Goal: Task Accomplishment & Management: Manage account settings

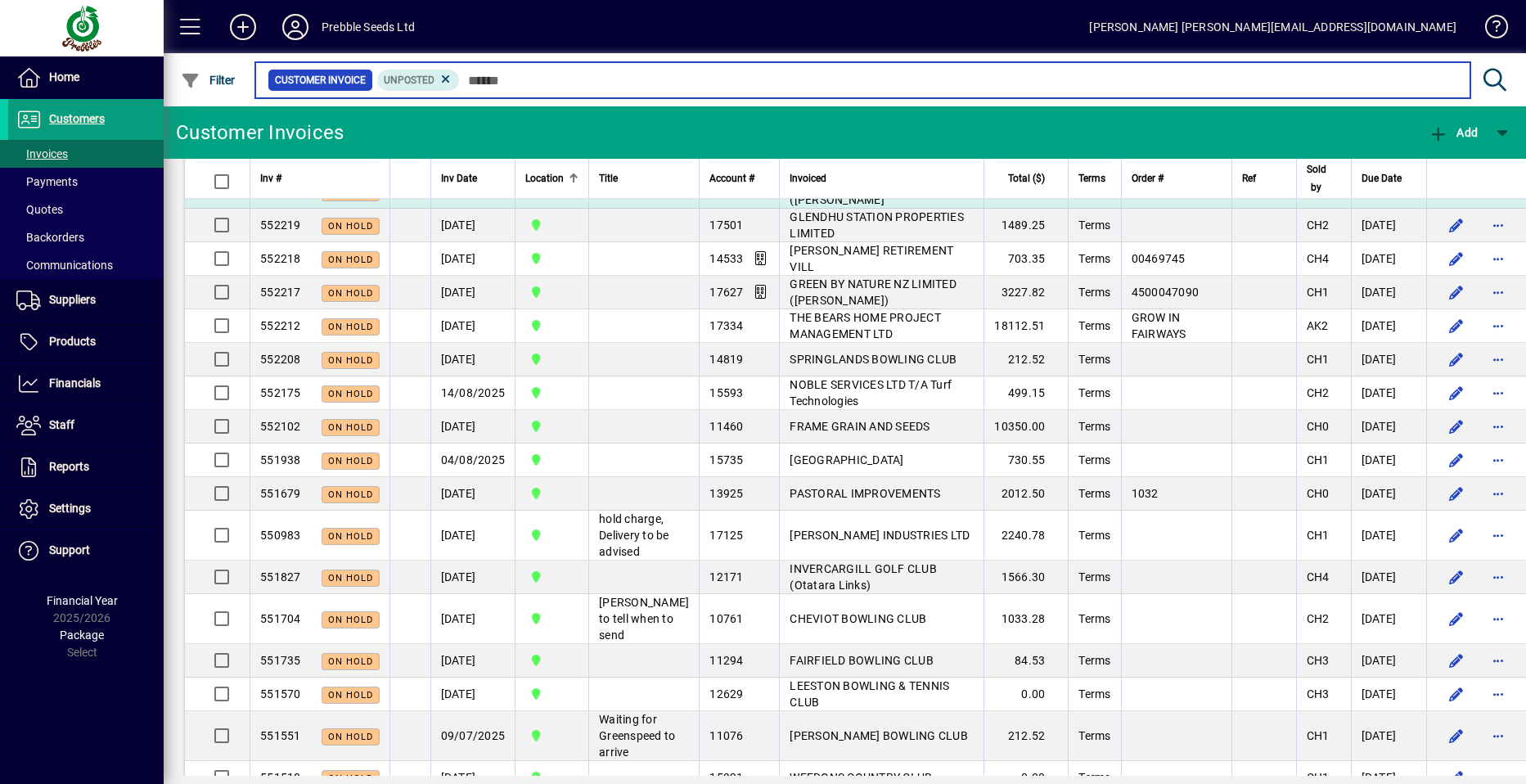
scroll to position [1964, 0]
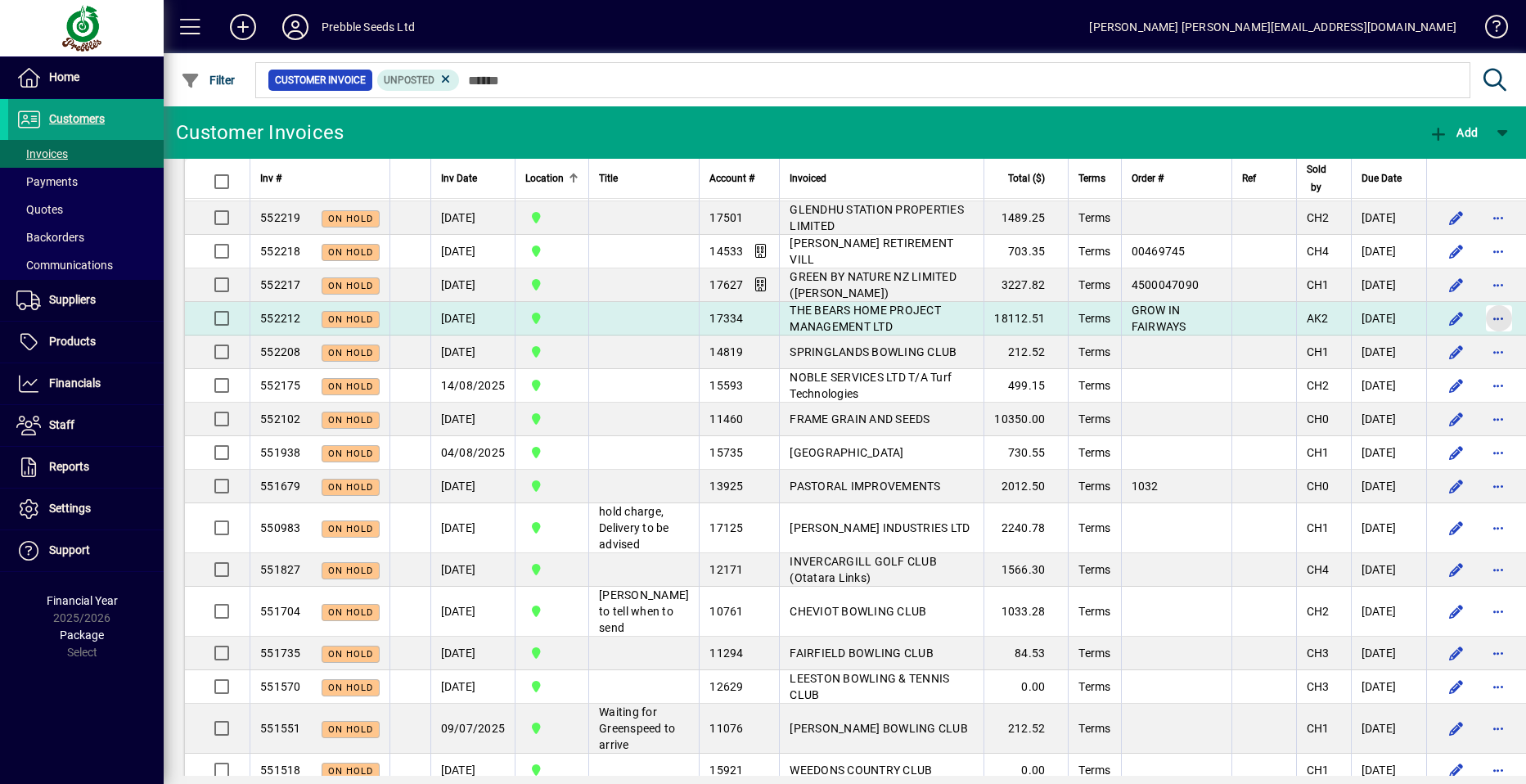
click at [1480, 338] on span "button" at bounding box center [1500, 318] width 39 height 39
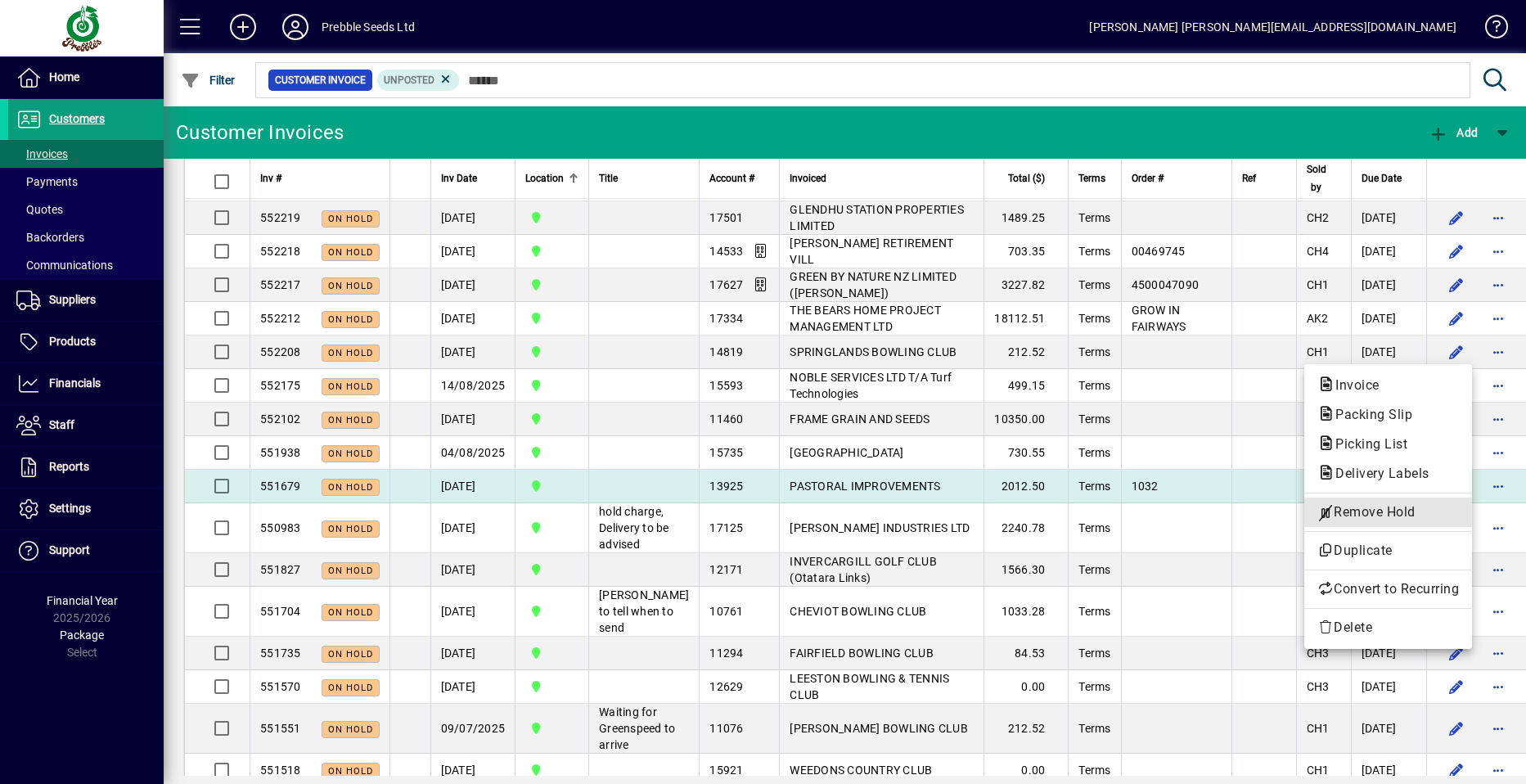
click at [1345, 513] on span "Remove Hold" at bounding box center [1388, 513] width 141 height 20
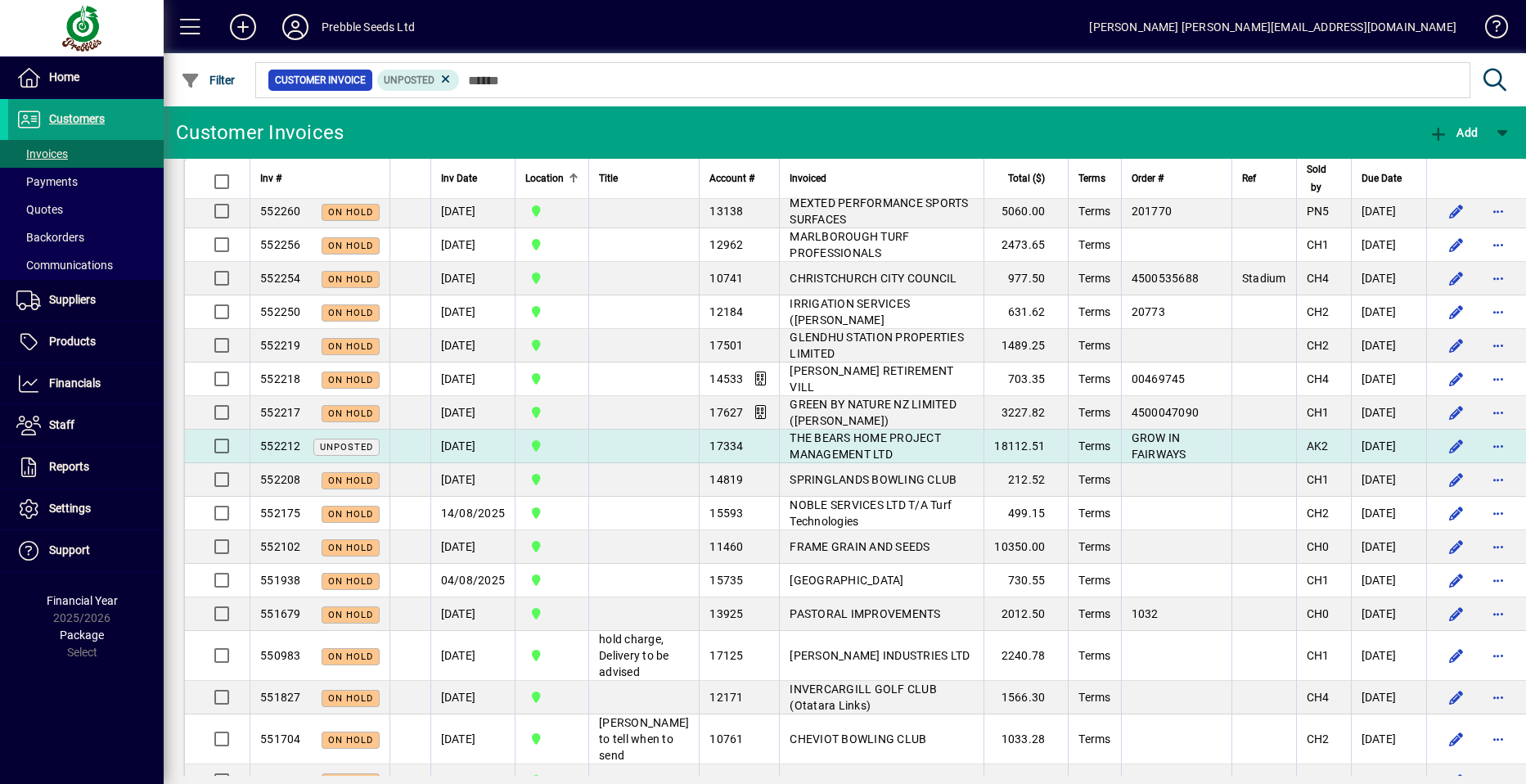
scroll to position [1800, 0]
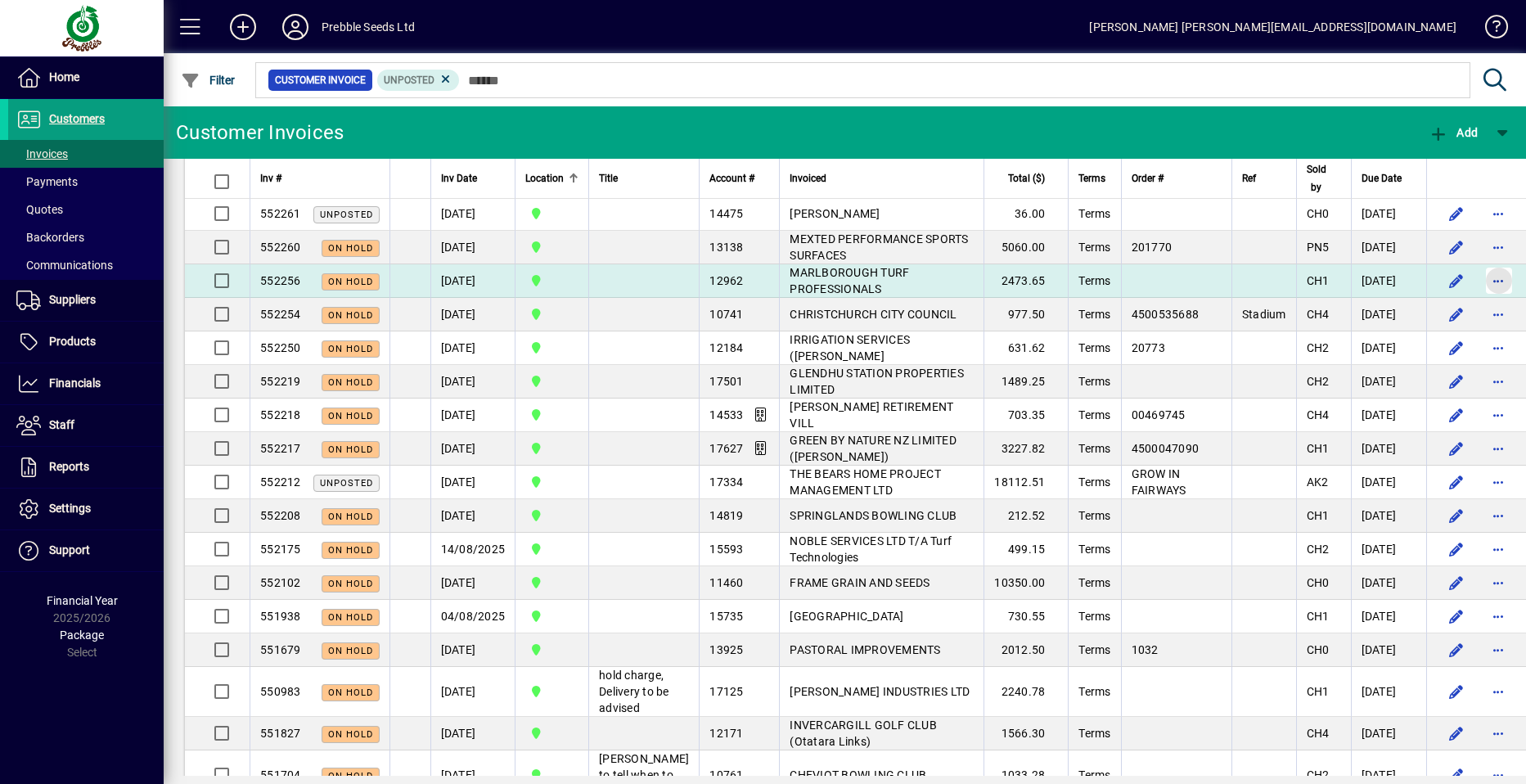
click at [1480, 300] on span "button" at bounding box center [1500, 280] width 39 height 39
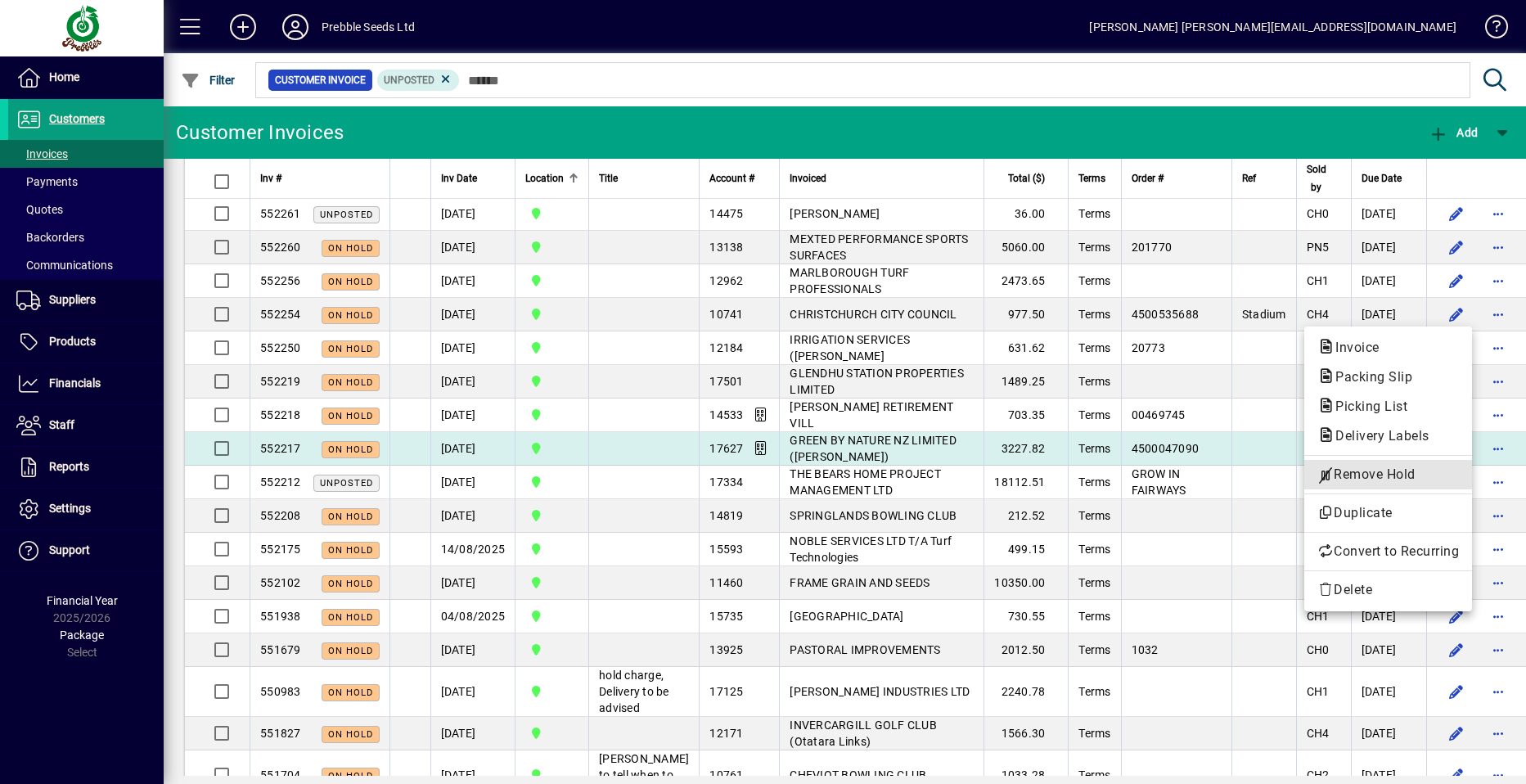
click at [1370, 472] on span "Remove Hold" at bounding box center [1388, 474] width 141 height 20
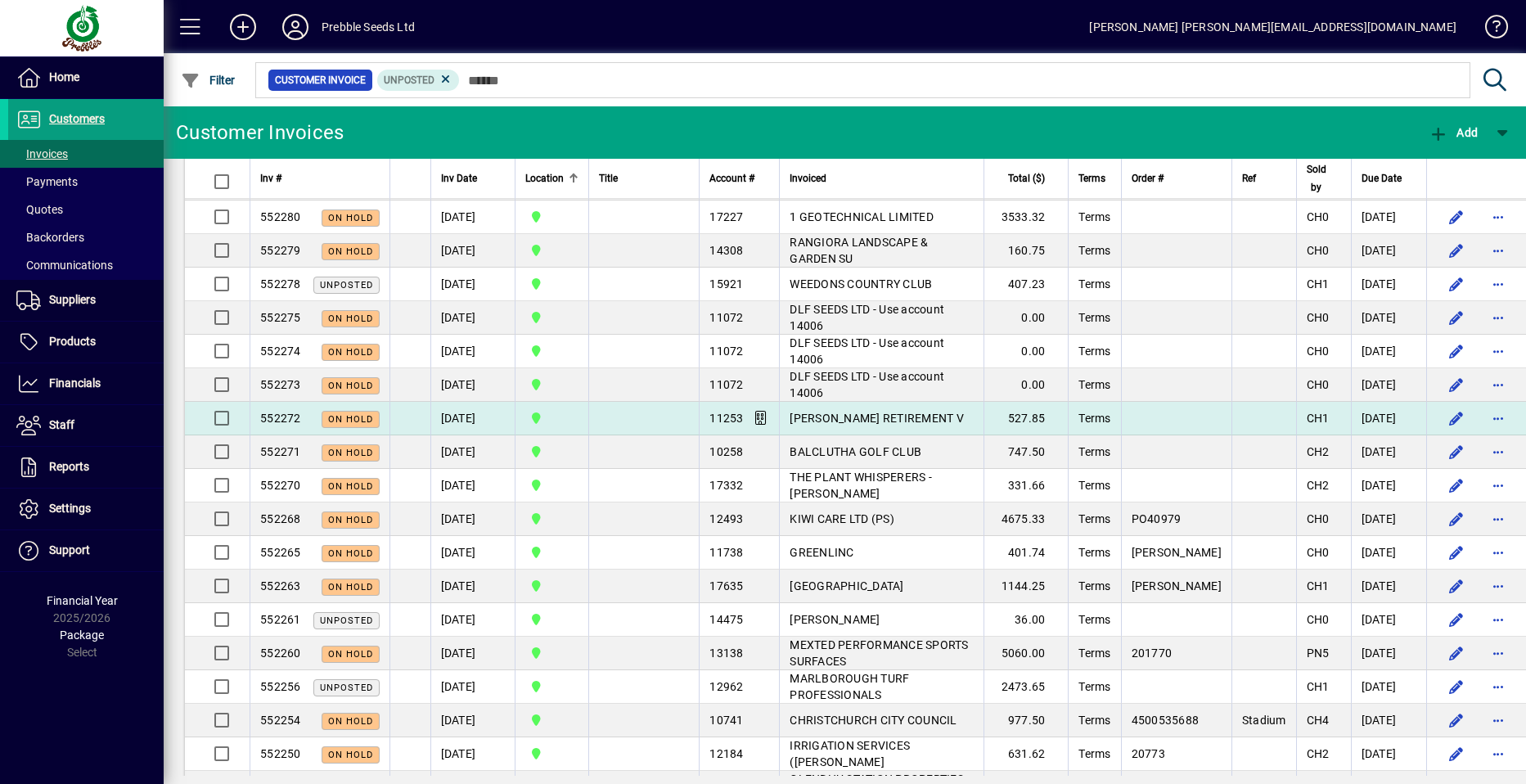
scroll to position [1309, 0]
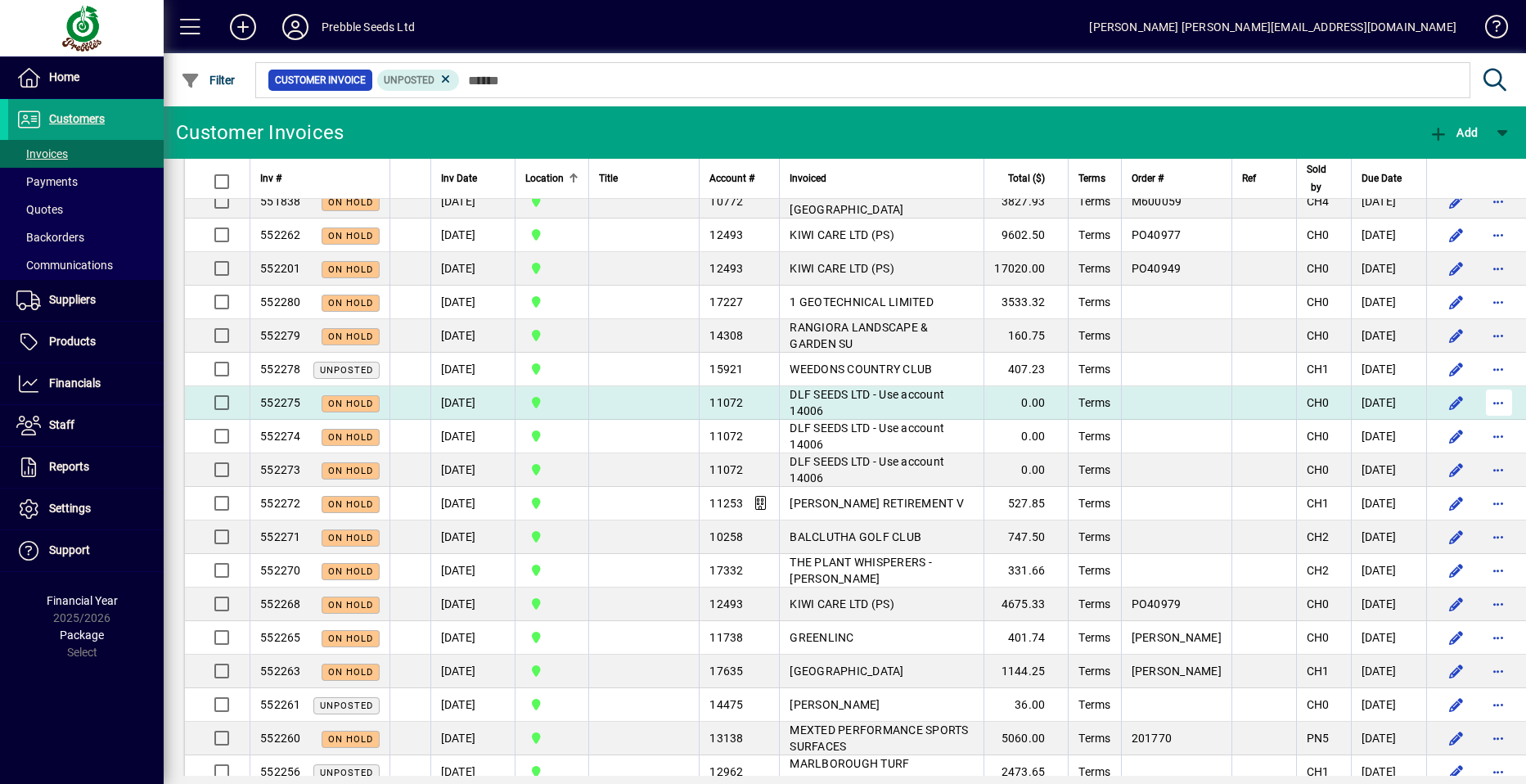
click at [1480, 422] on span "button" at bounding box center [1500, 403] width 39 height 39
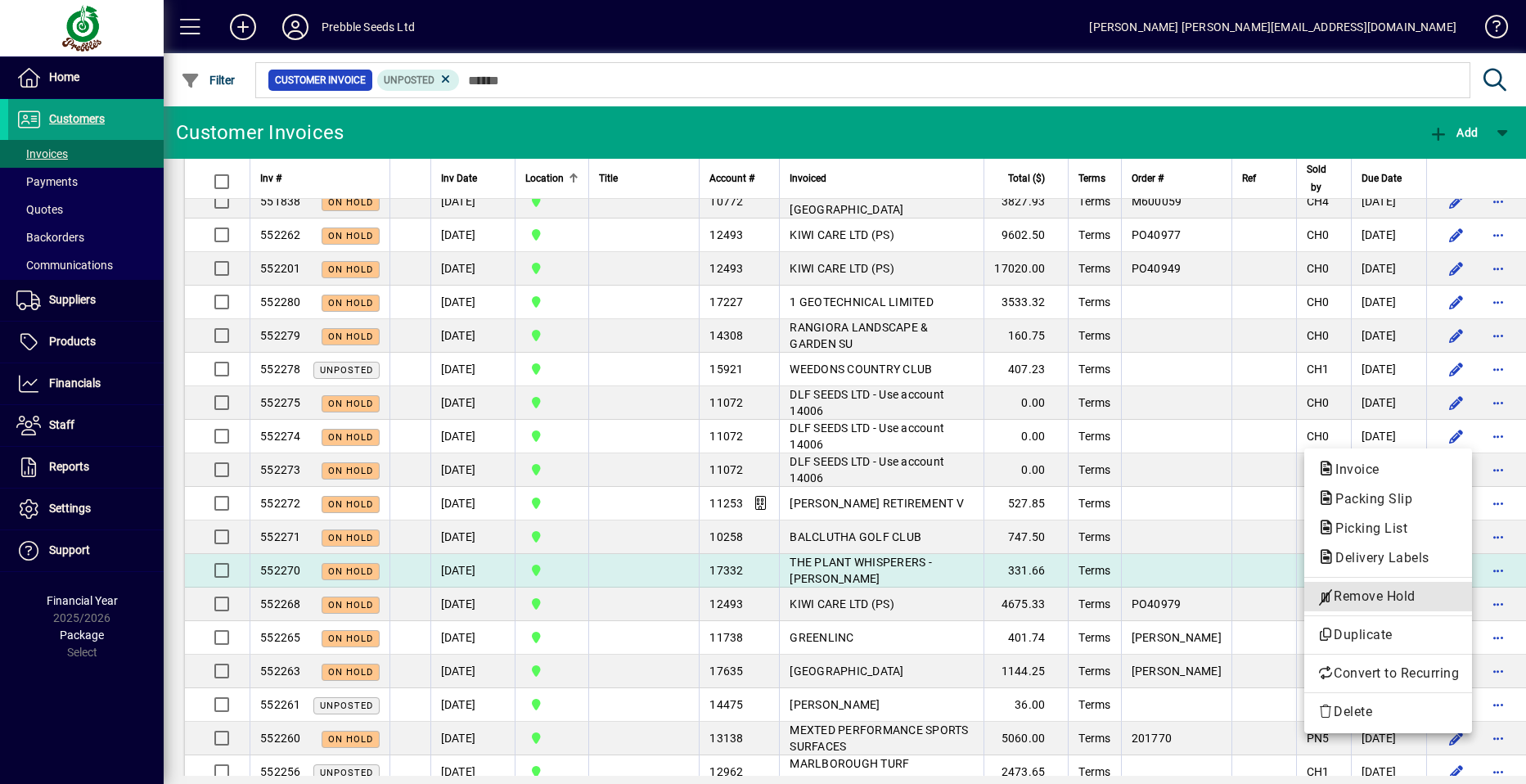
click at [1369, 597] on span "Remove Hold" at bounding box center [1388, 597] width 141 height 20
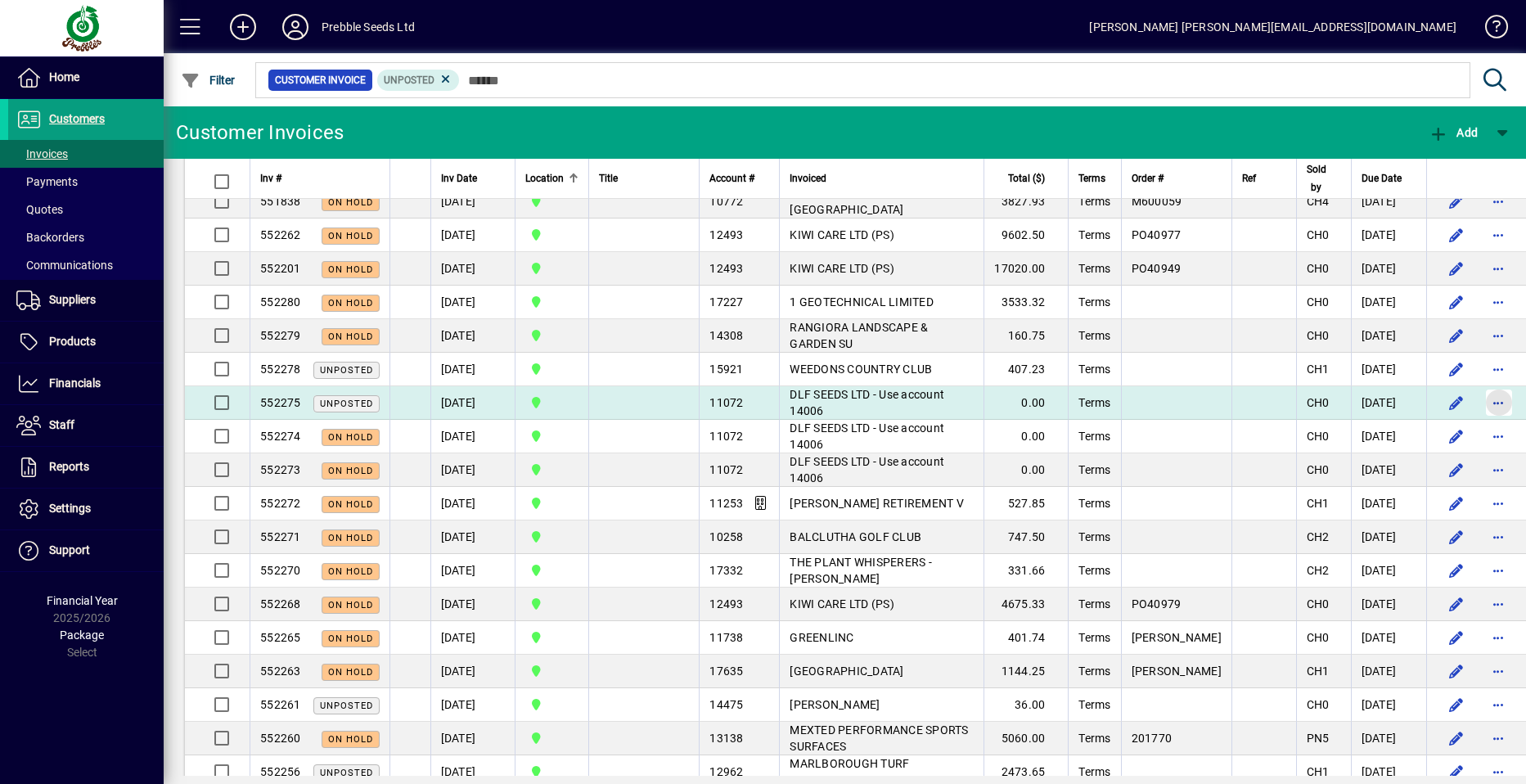
click at [1480, 422] on span "button" at bounding box center [1500, 403] width 39 height 39
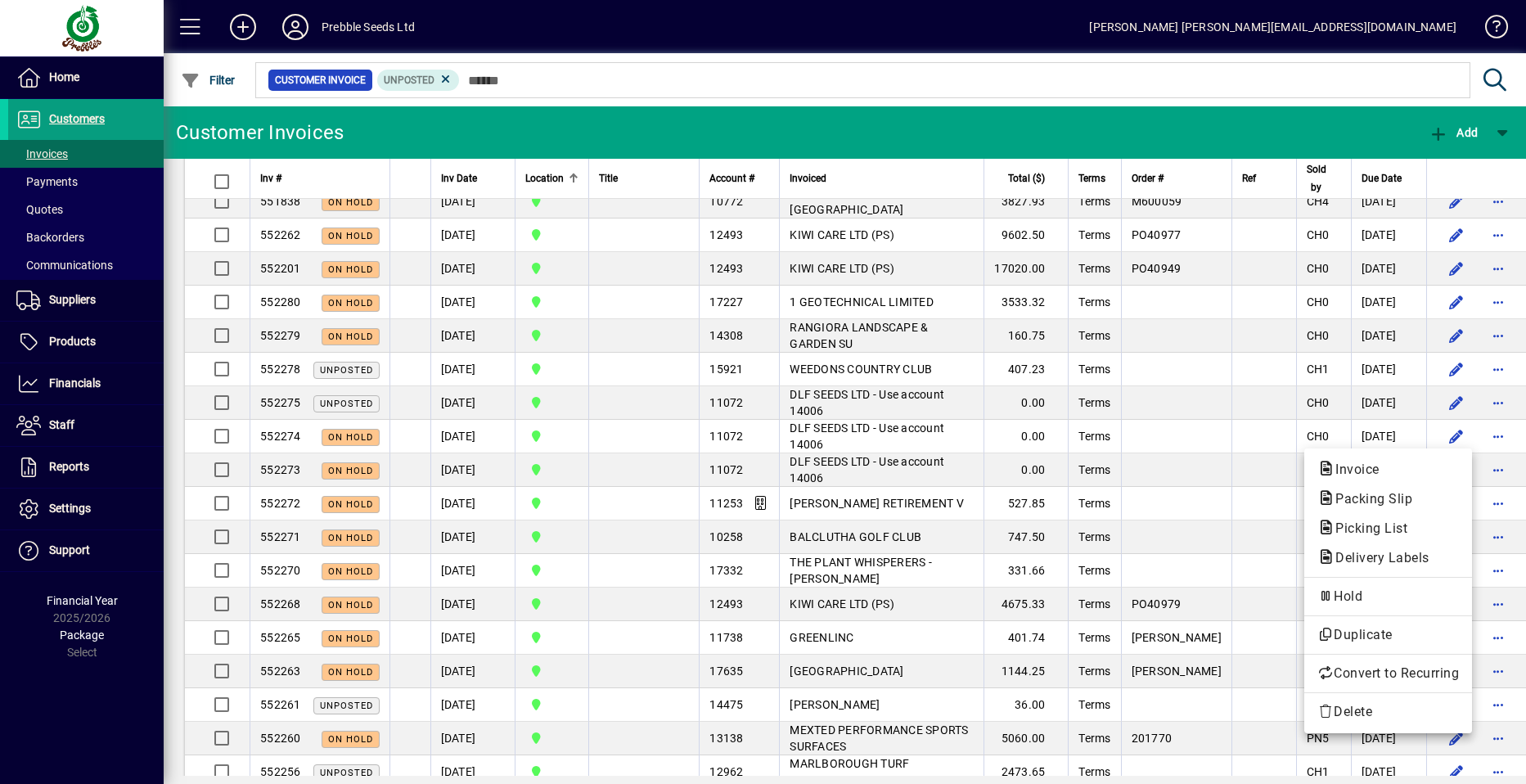
click at [1519, 519] on div at bounding box center [763, 392] width 1526 height 784
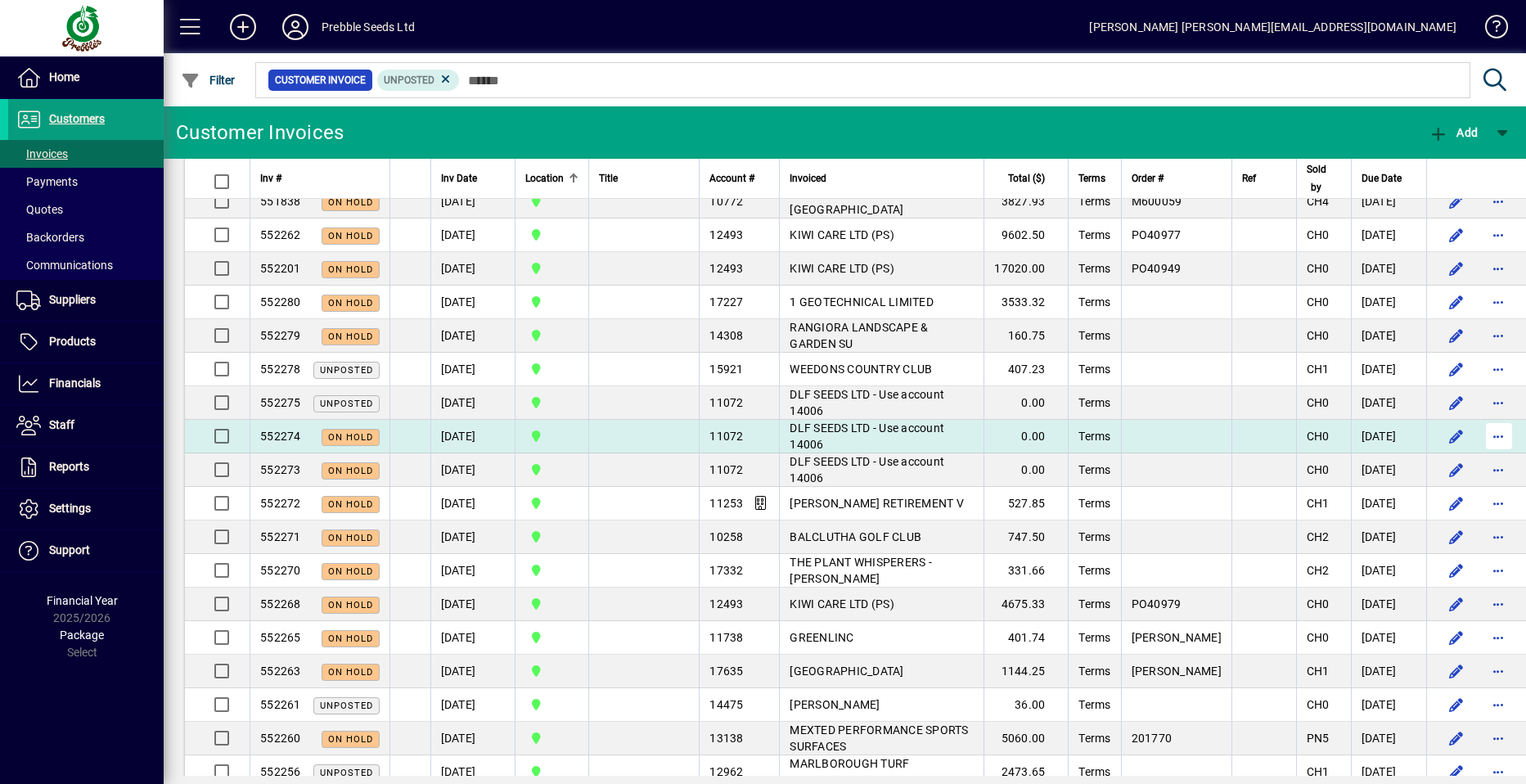
click at [1480, 456] on span "button" at bounding box center [1500, 436] width 39 height 39
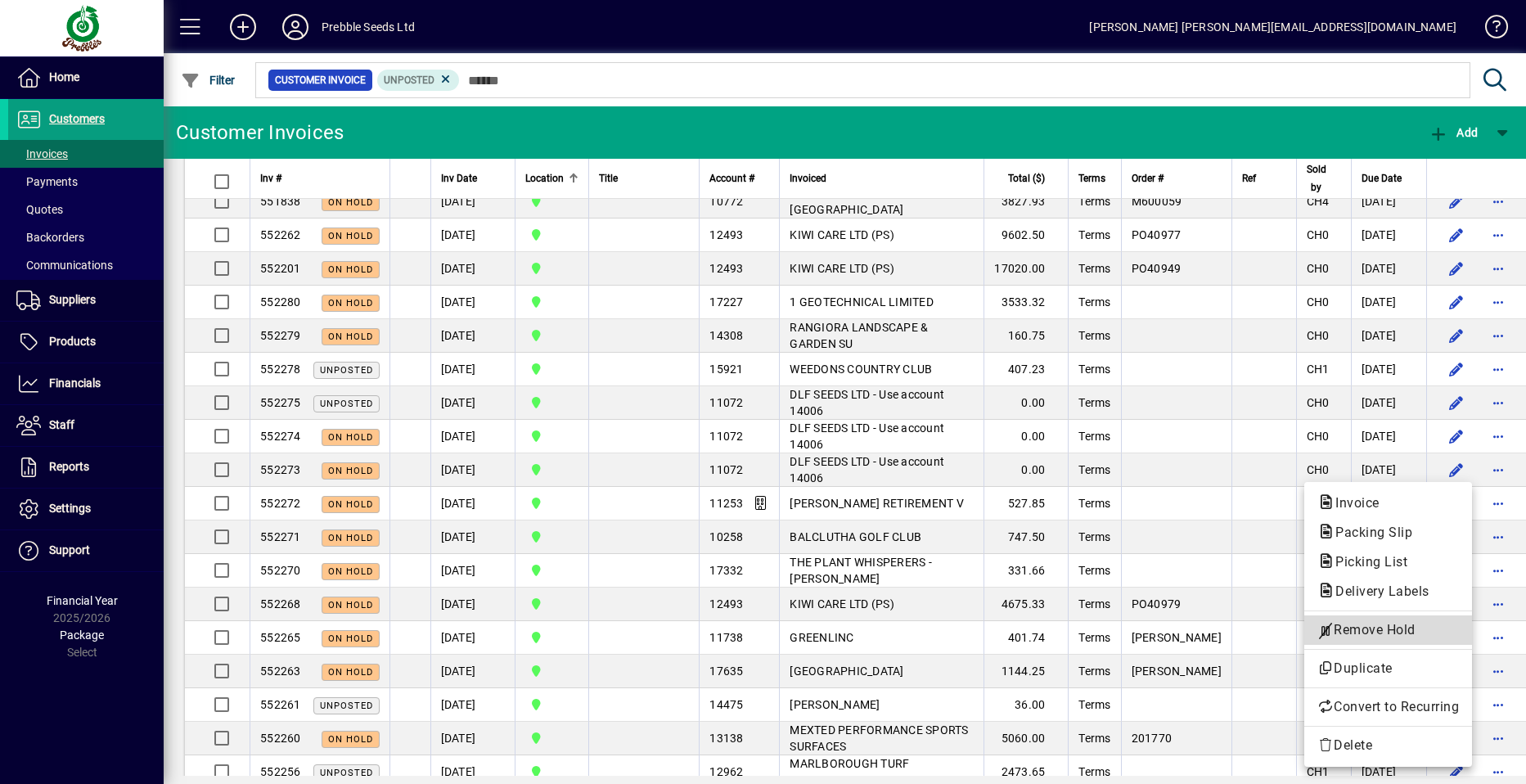
click at [1359, 633] on span "Remove Hold" at bounding box center [1388, 630] width 141 height 20
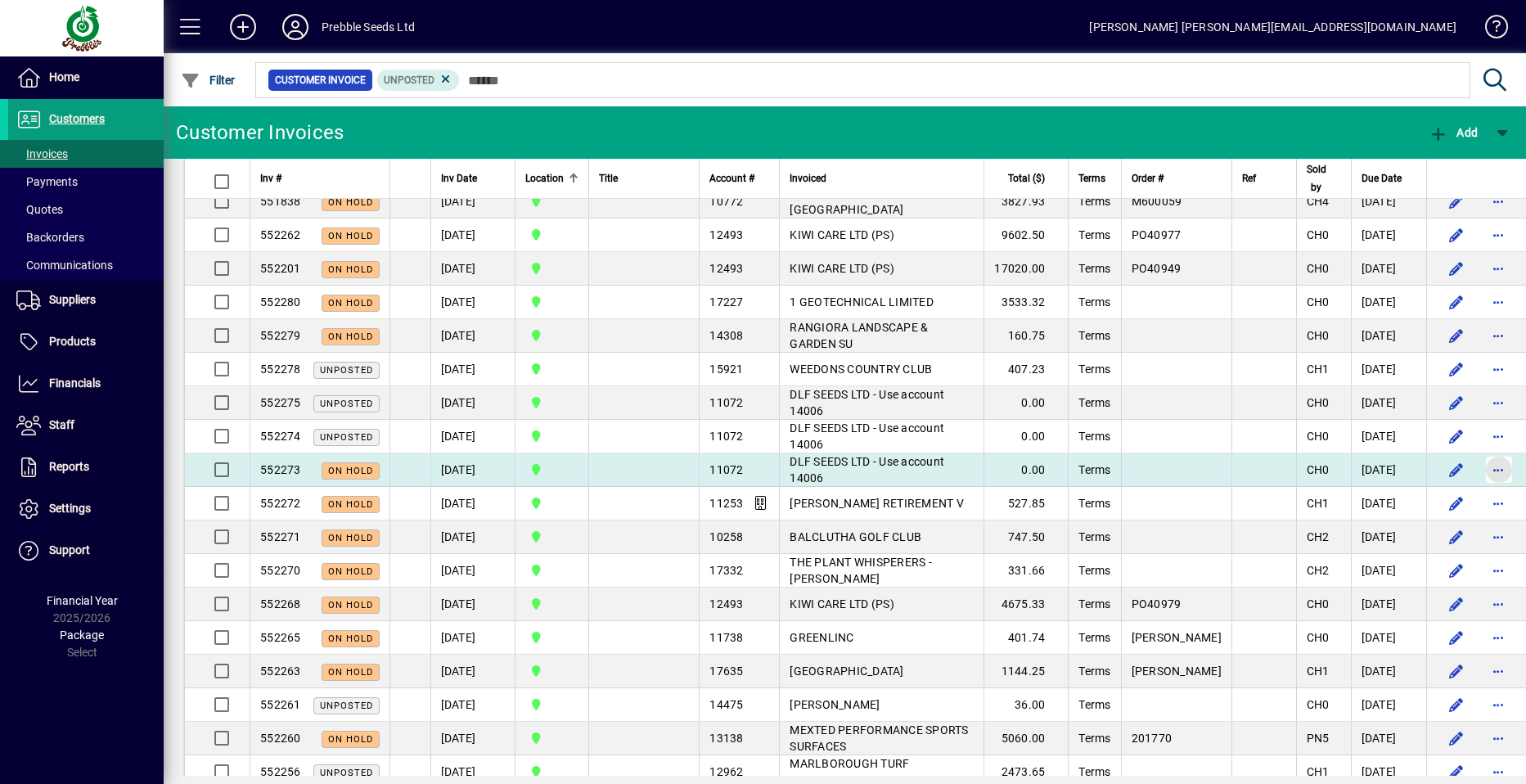
click at [1480, 489] on span "button" at bounding box center [1500, 469] width 39 height 39
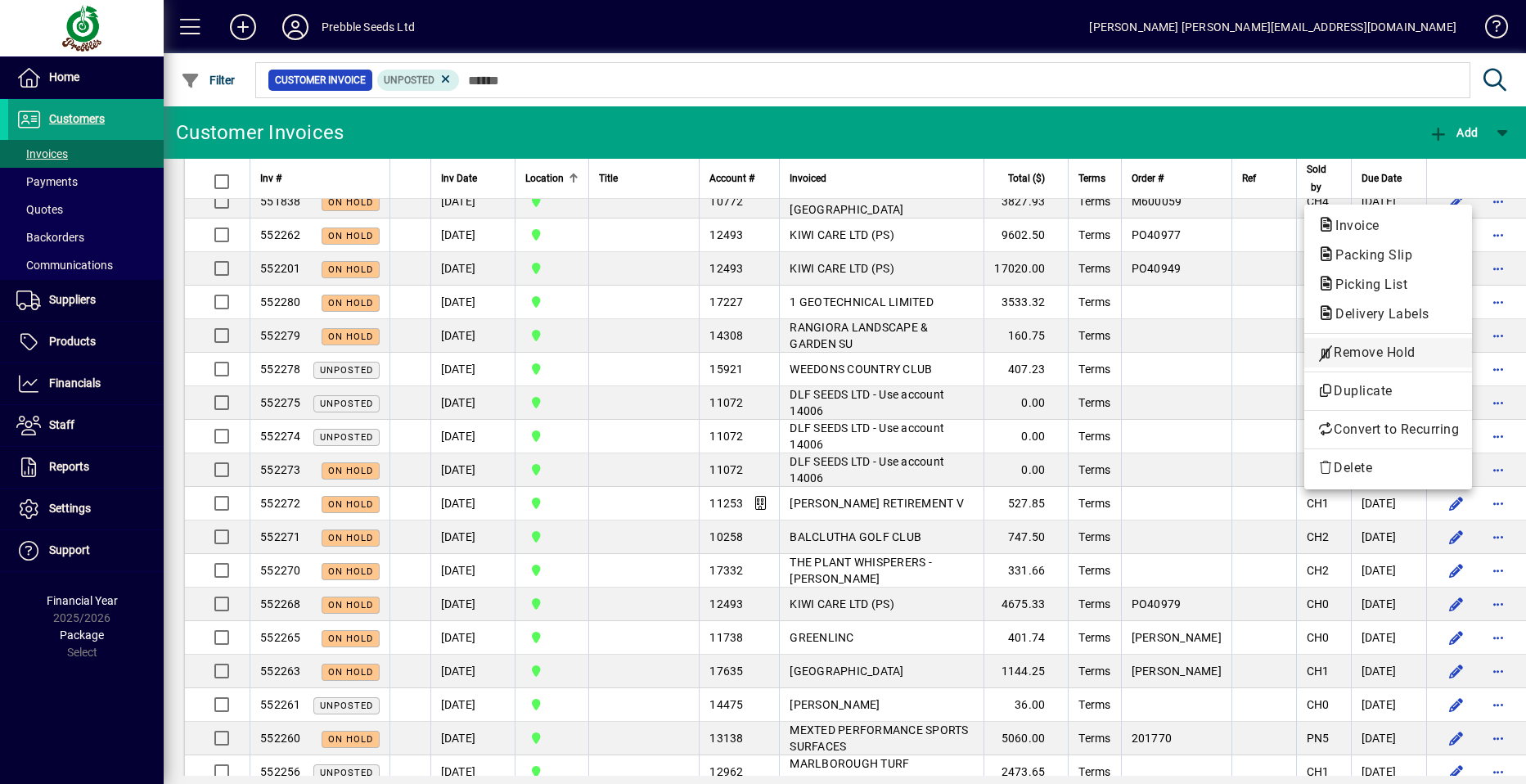
click at [1386, 347] on span "Remove Hold" at bounding box center [1388, 353] width 141 height 20
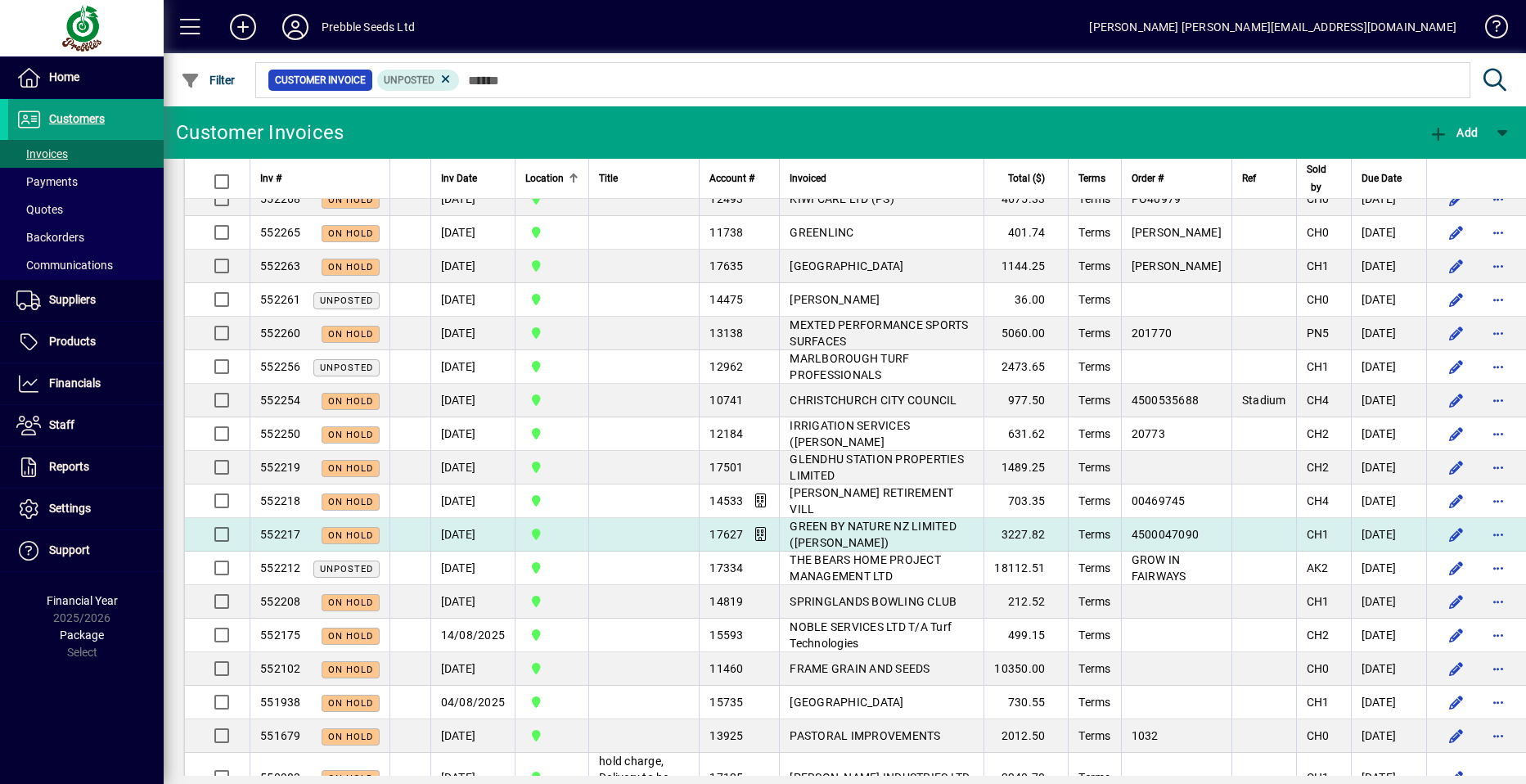
scroll to position [1718, 0]
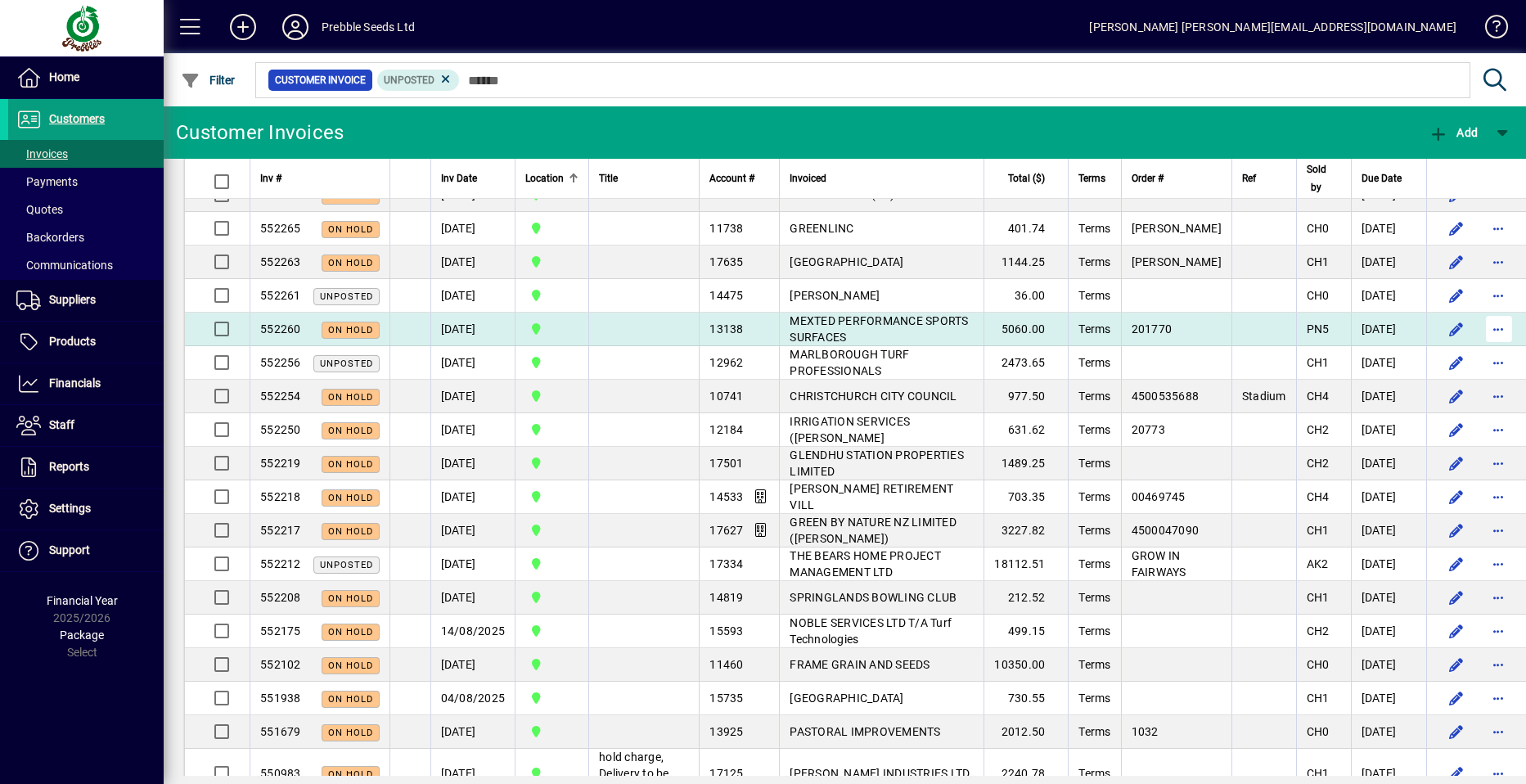
click at [1480, 349] on span "button" at bounding box center [1500, 329] width 39 height 39
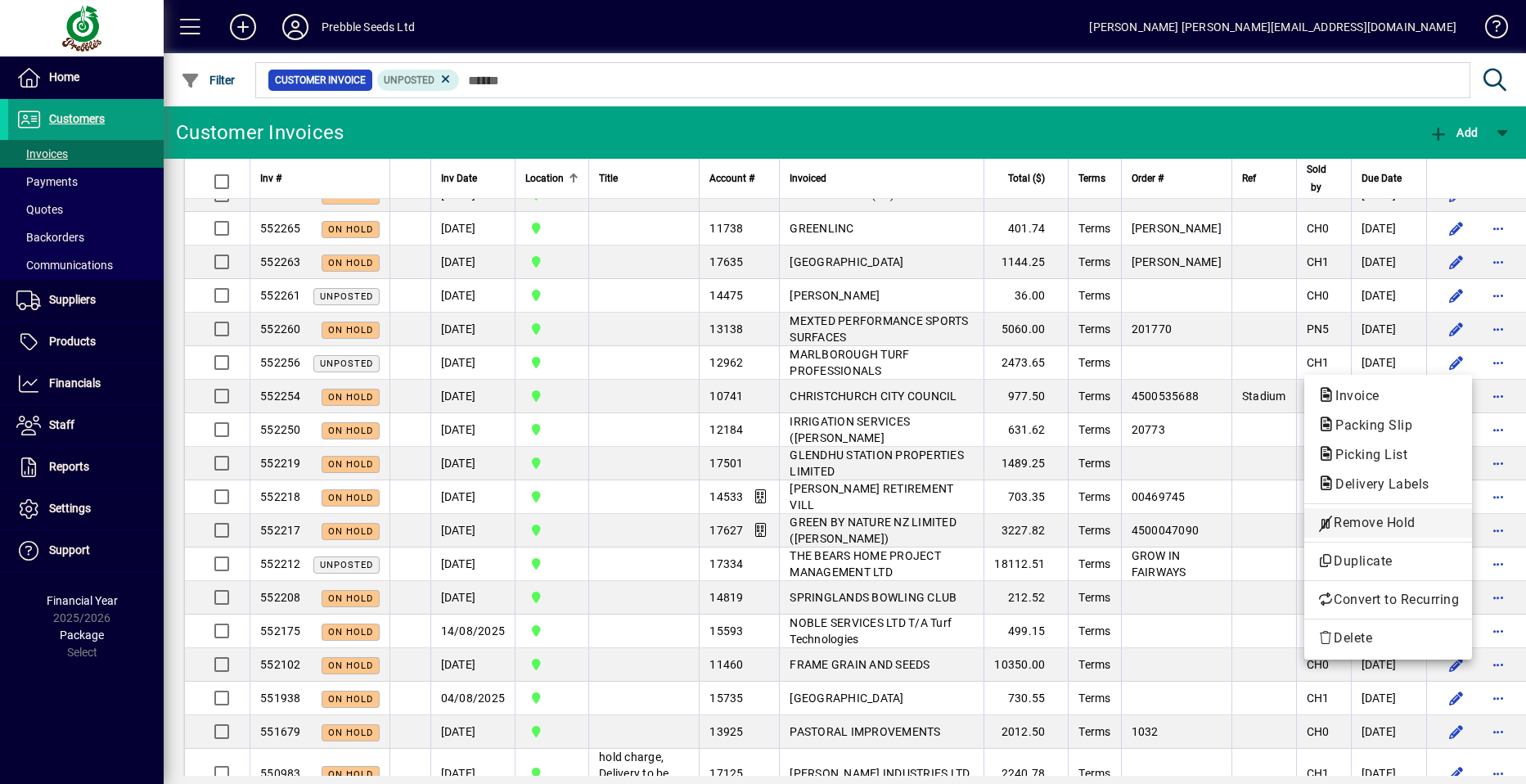
click at [1369, 521] on span "Remove Hold" at bounding box center [1388, 522] width 141 height 20
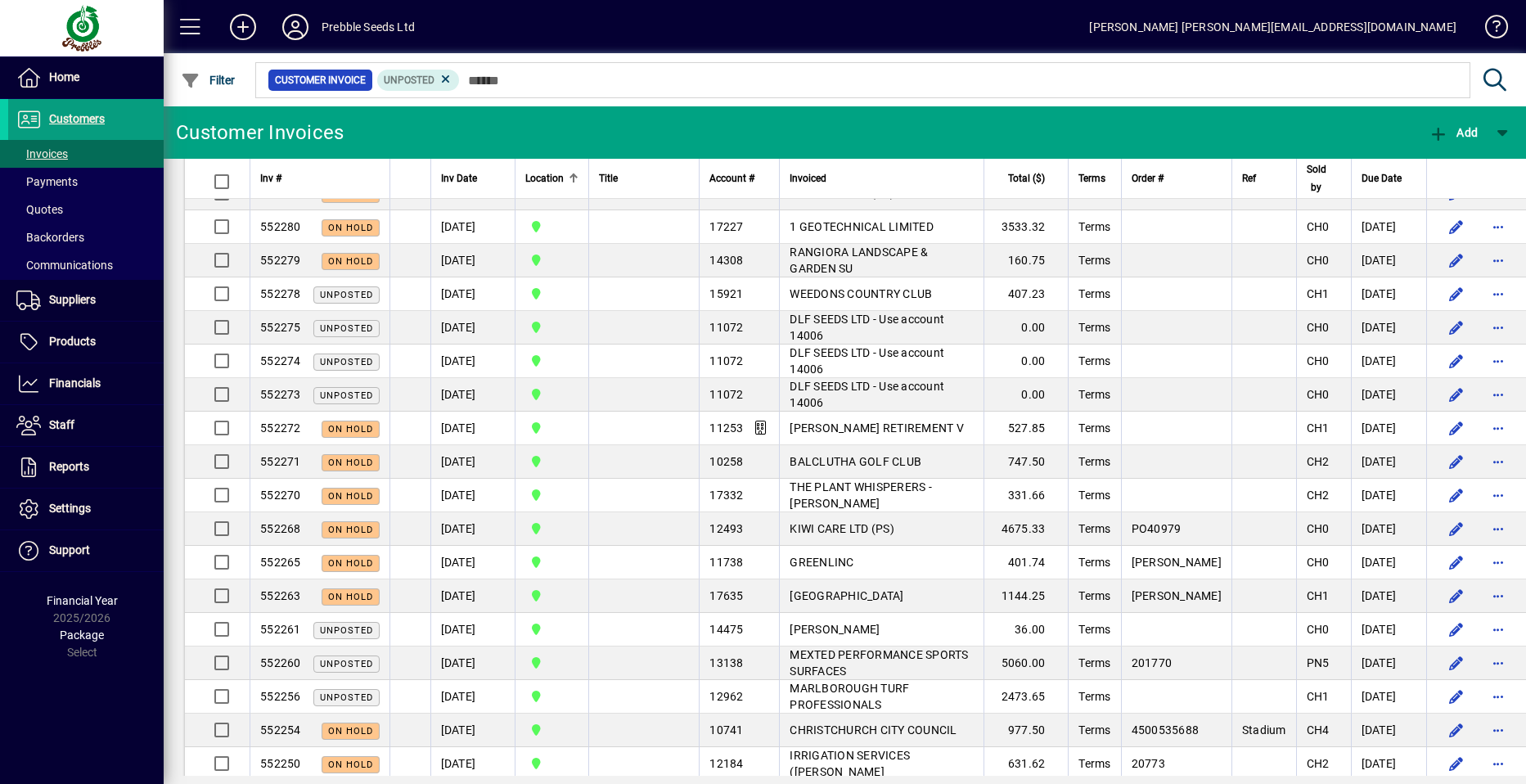
scroll to position [1391, 0]
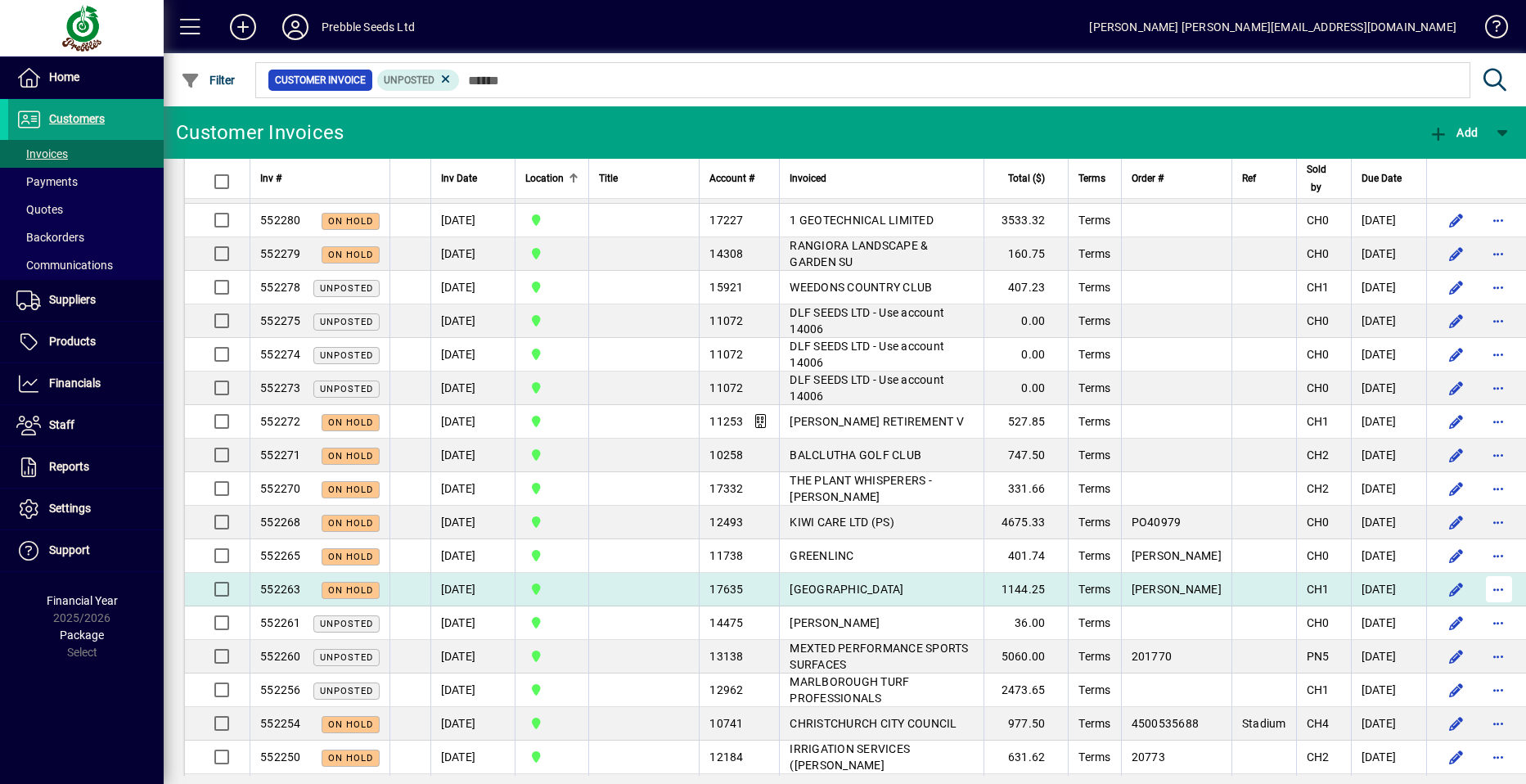
click at [1480, 609] on span "button" at bounding box center [1500, 589] width 39 height 39
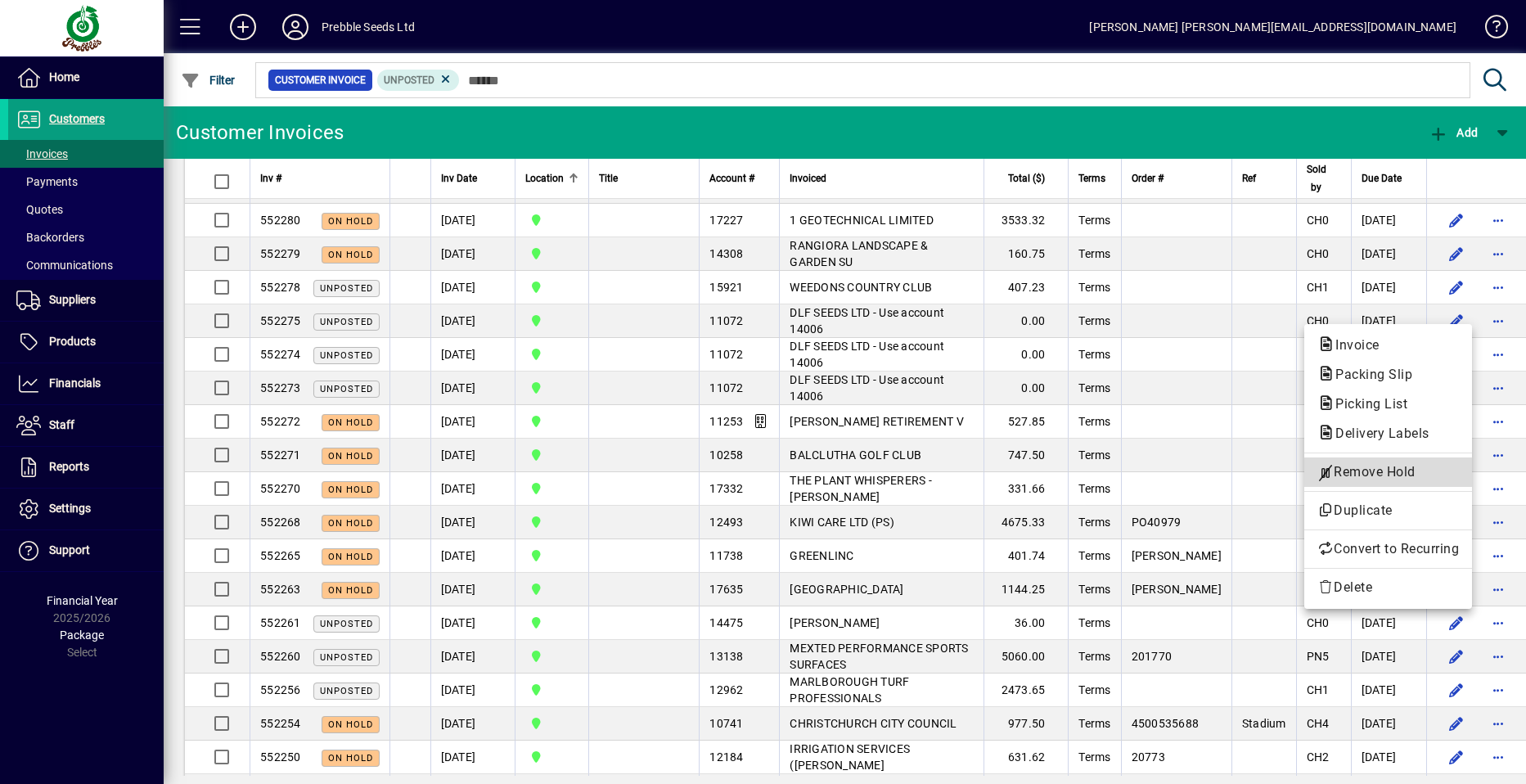
click at [1361, 470] on span "Remove Hold" at bounding box center [1388, 472] width 141 height 20
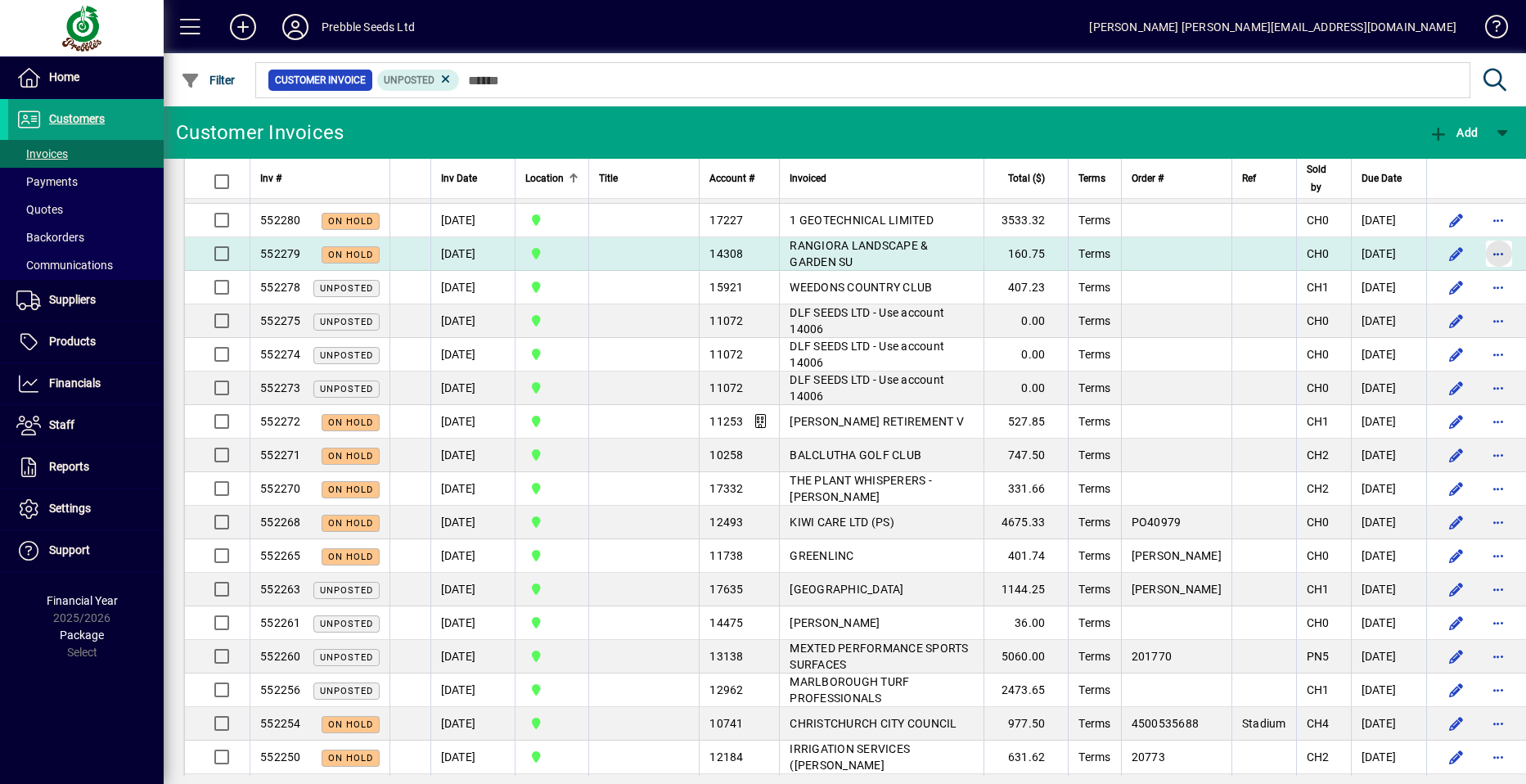
click at [1480, 273] on span "button" at bounding box center [1500, 254] width 39 height 39
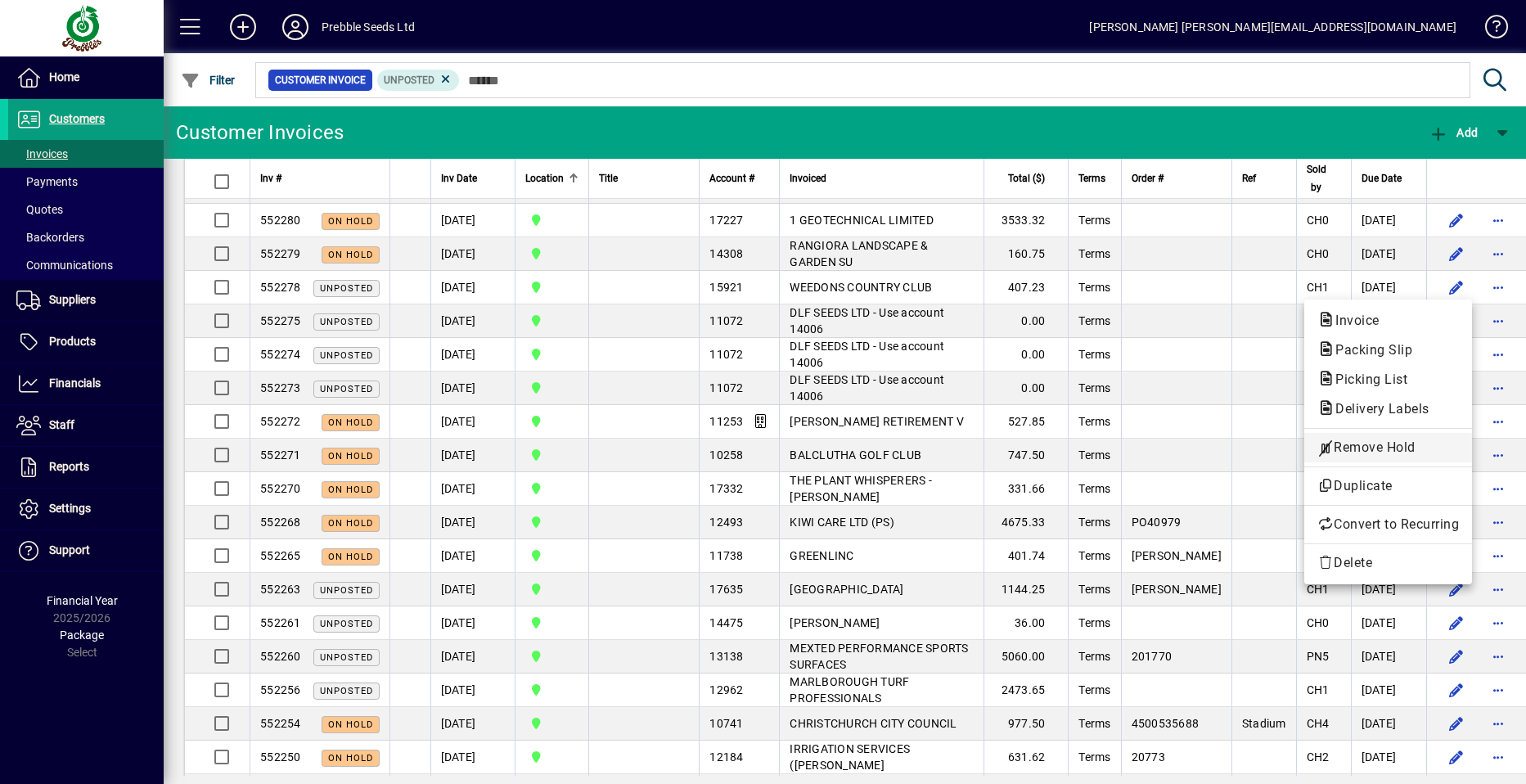
click at [1368, 443] on span "Remove Hold" at bounding box center [1388, 448] width 141 height 20
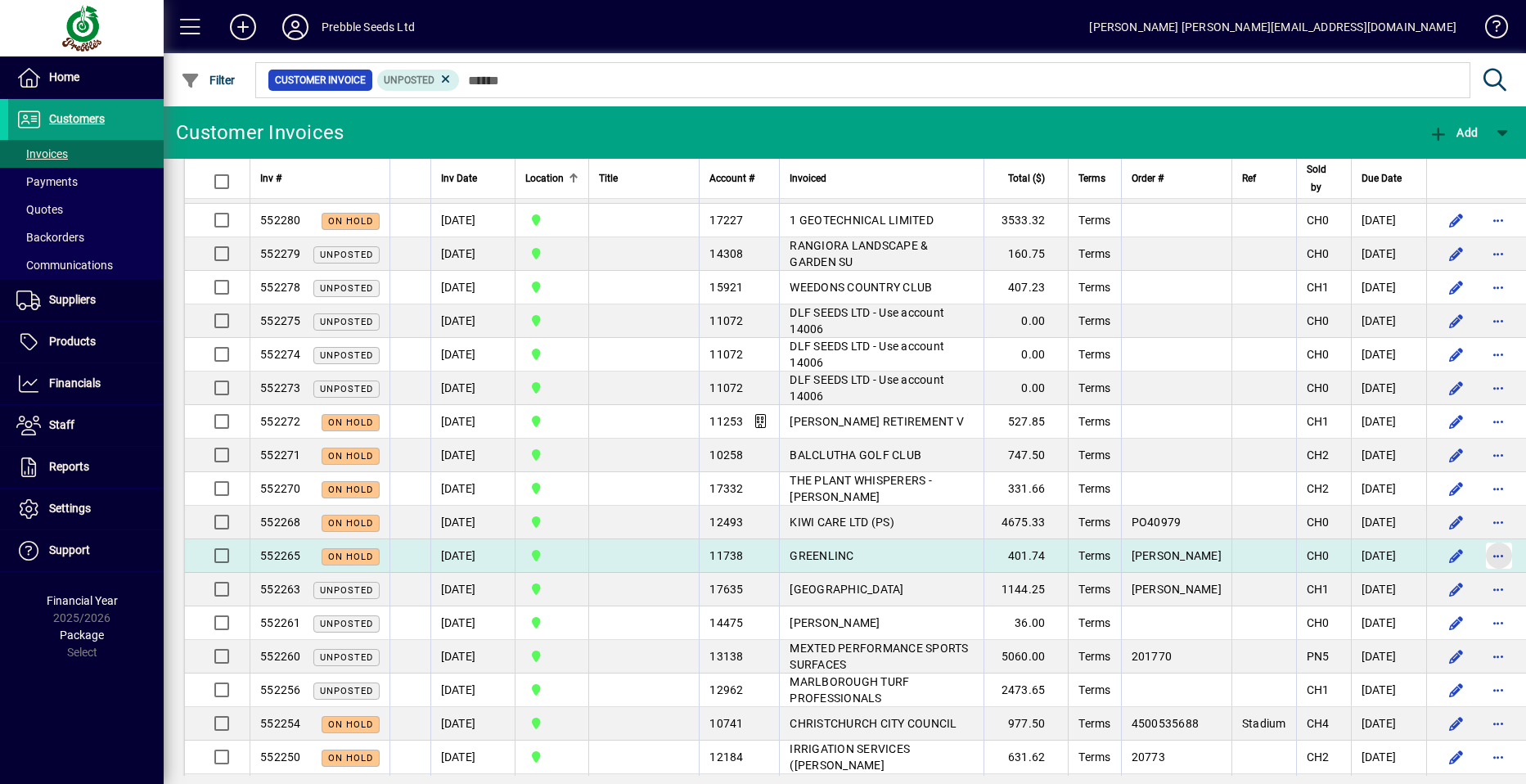
click at [1480, 575] on span "button" at bounding box center [1500, 556] width 39 height 39
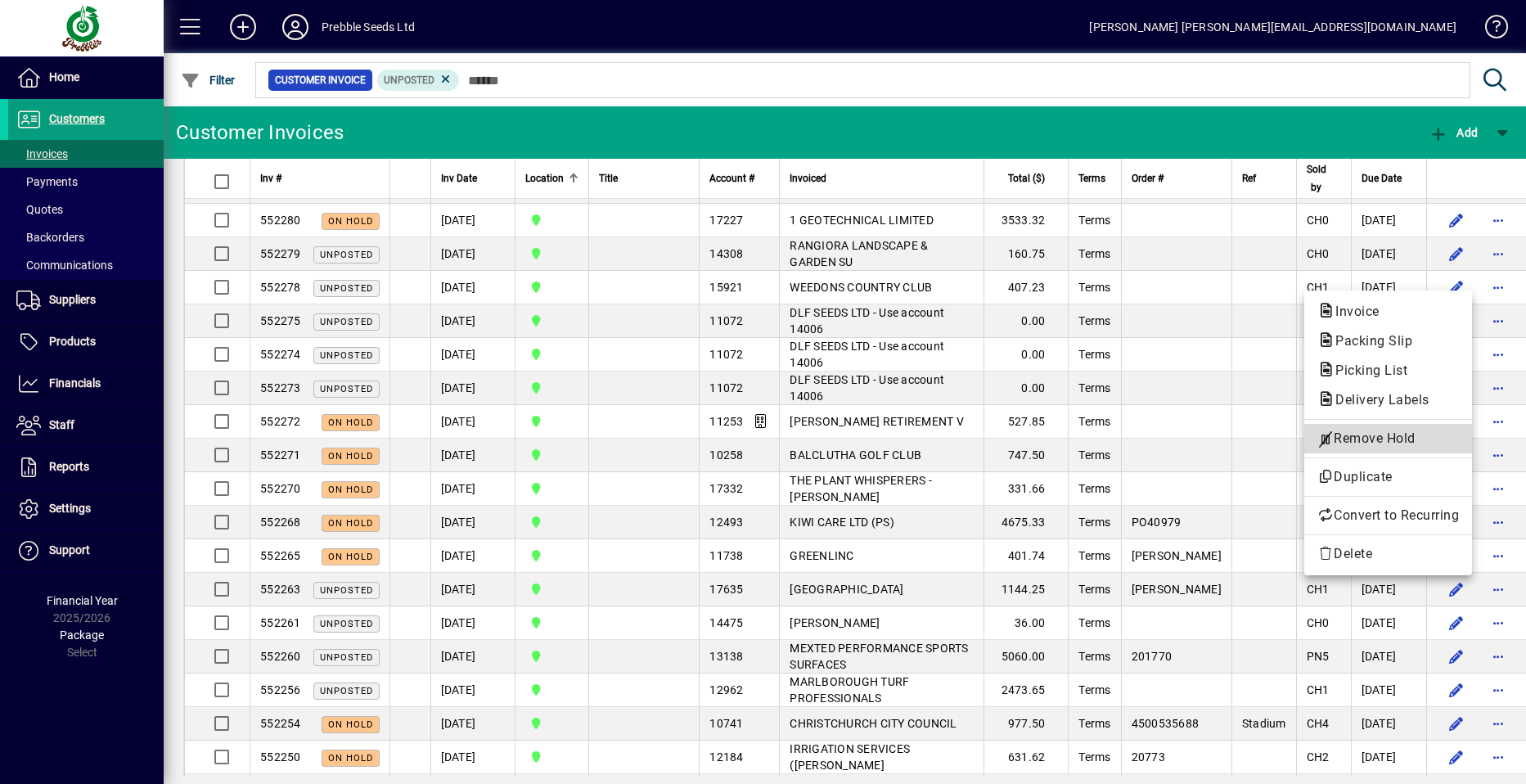
click at [1387, 439] on span "Remove Hold" at bounding box center [1388, 438] width 141 height 20
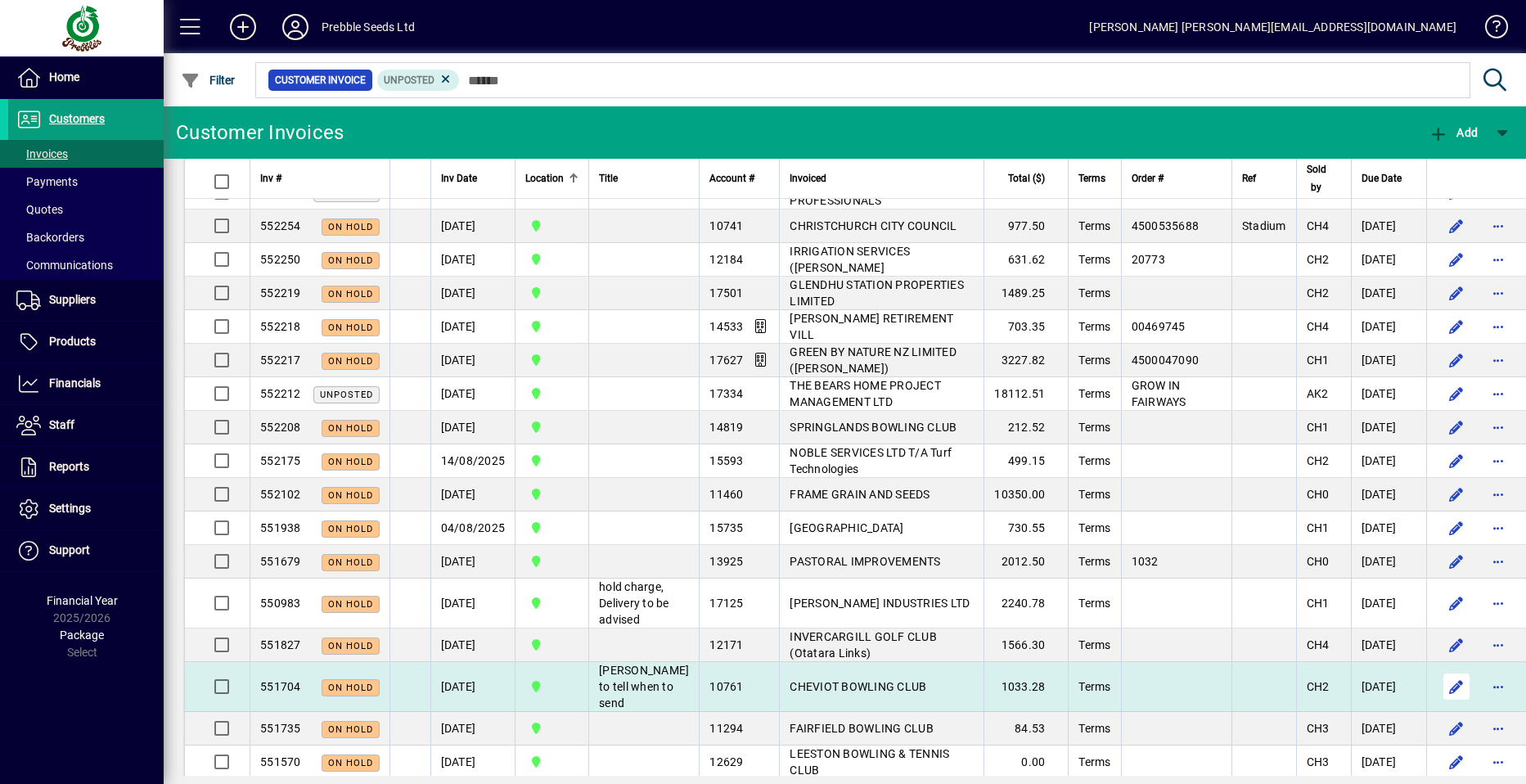
scroll to position [1882, 0]
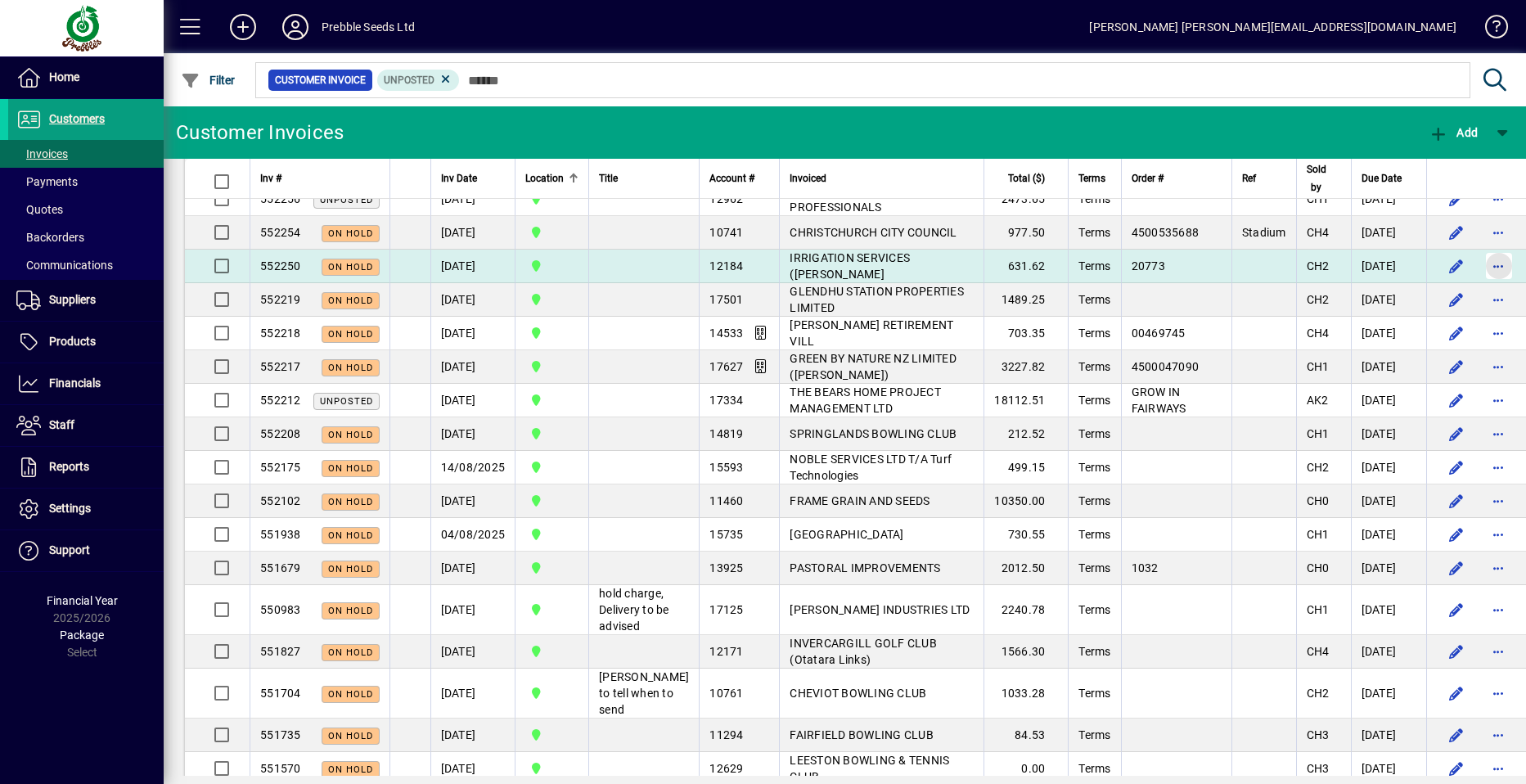
click at [1480, 285] on span "button" at bounding box center [1500, 266] width 39 height 39
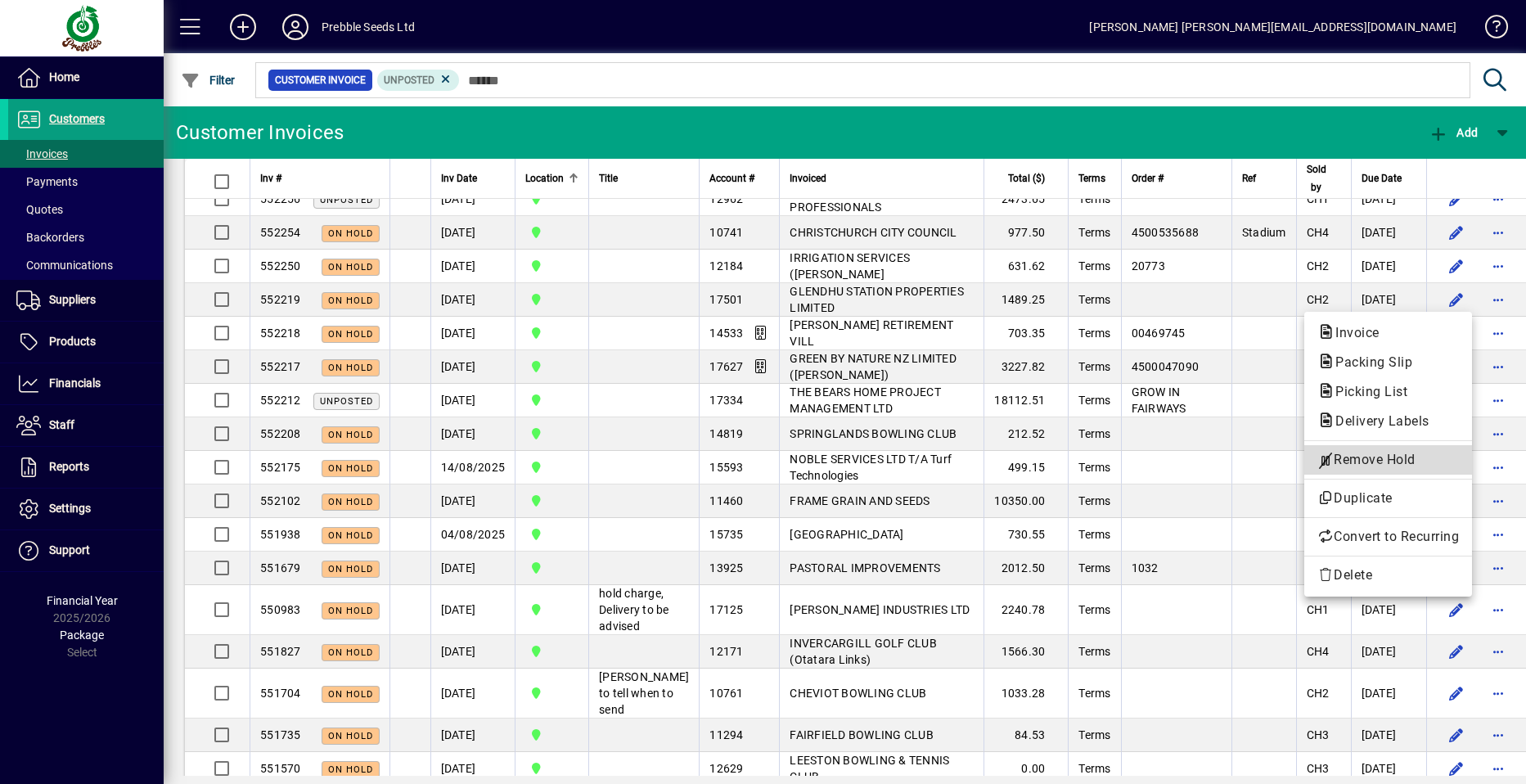
click at [1362, 459] on span "Remove Hold" at bounding box center [1388, 460] width 141 height 20
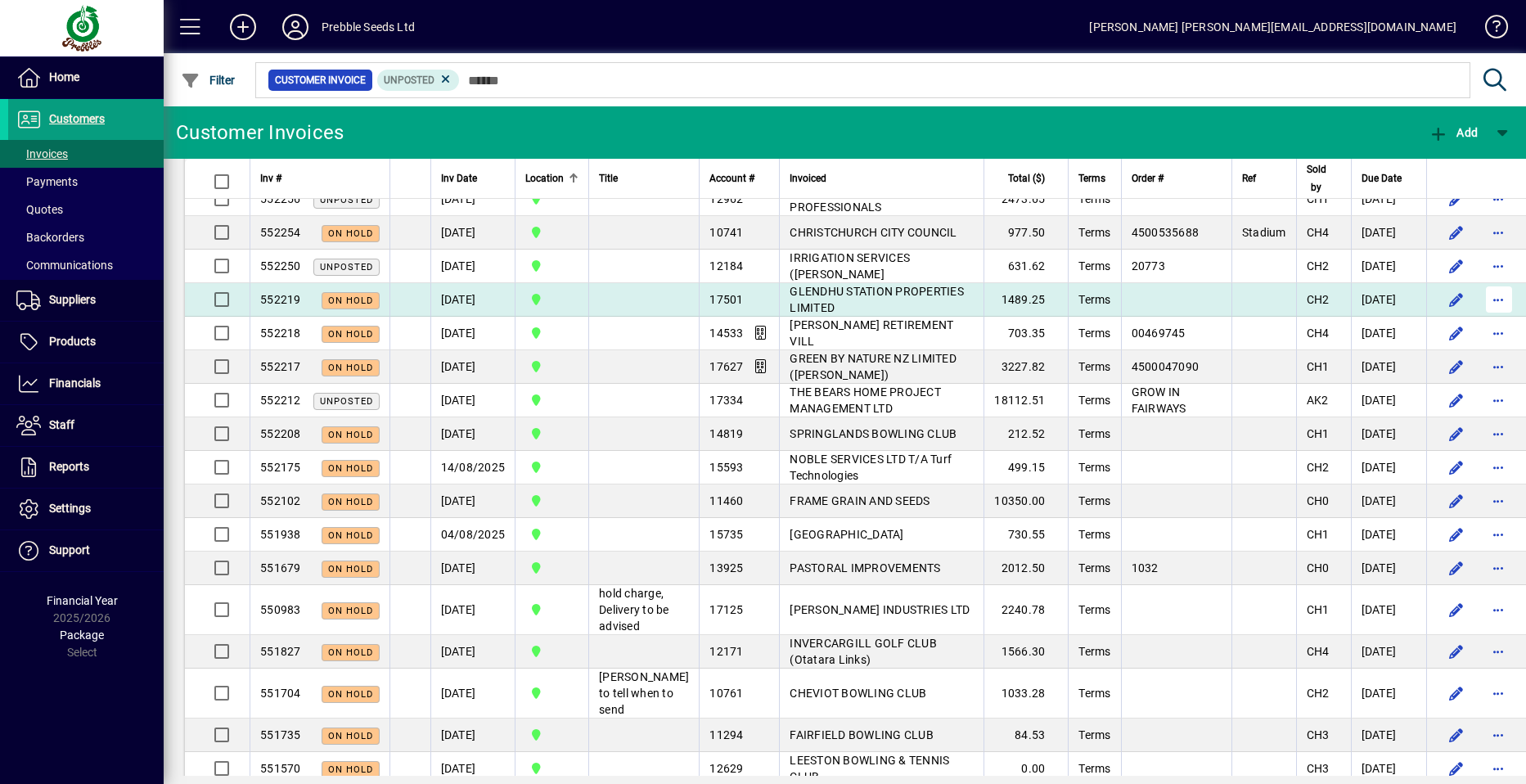
click at [1480, 319] on span "button" at bounding box center [1500, 300] width 39 height 39
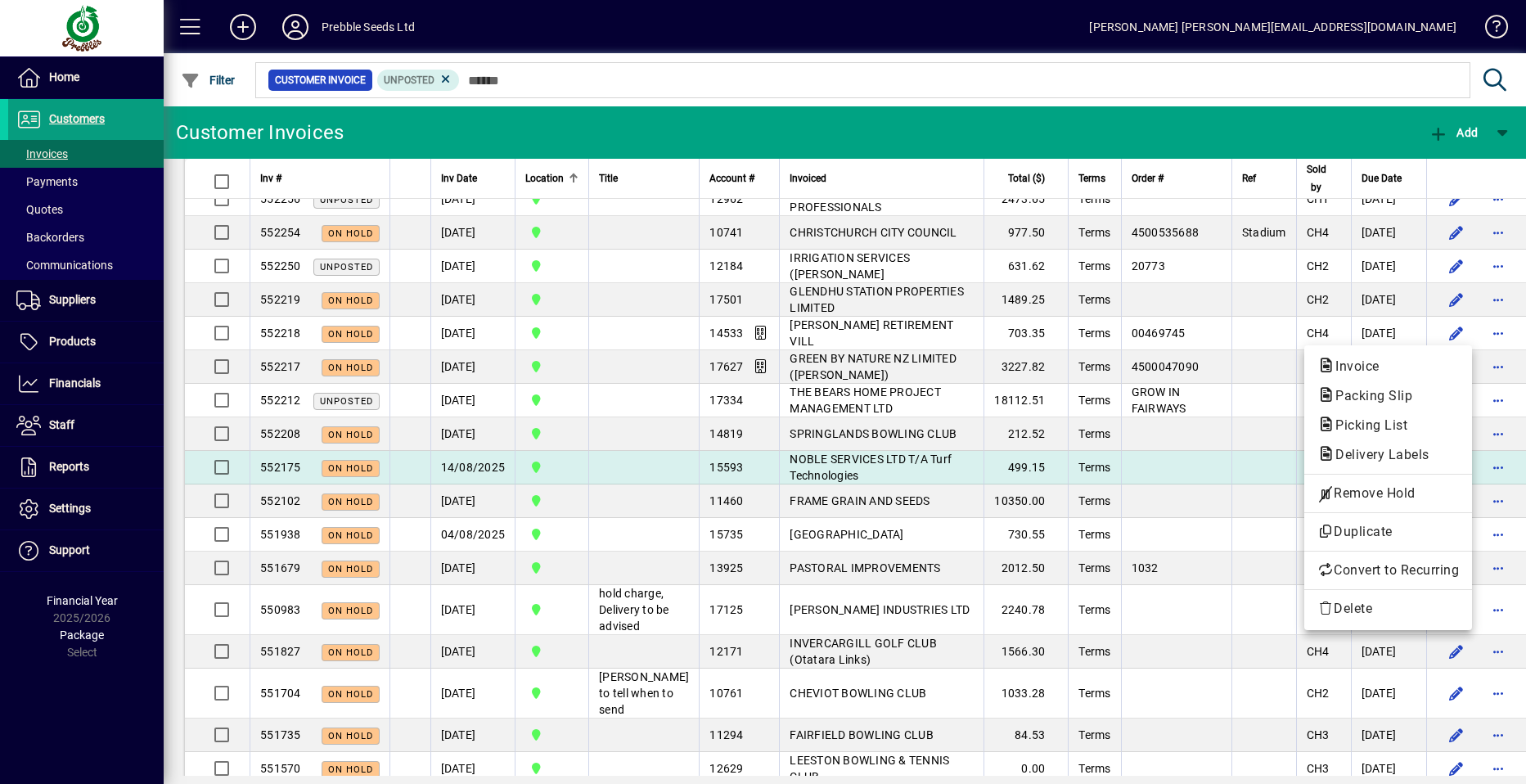
click at [1365, 490] on span "Remove Hold" at bounding box center [1388, 493] width 141 height 20
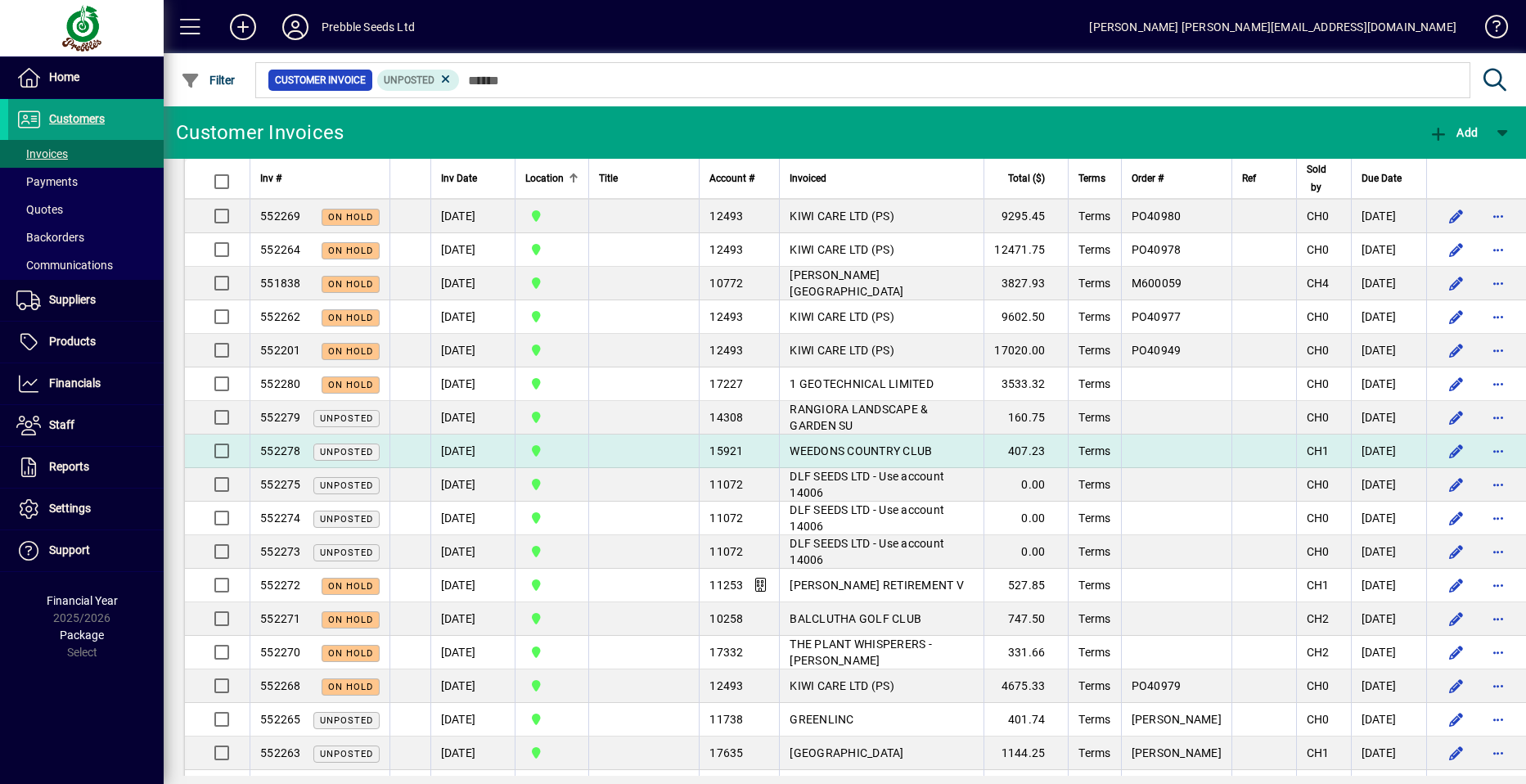
scroll to position [1391, 0]
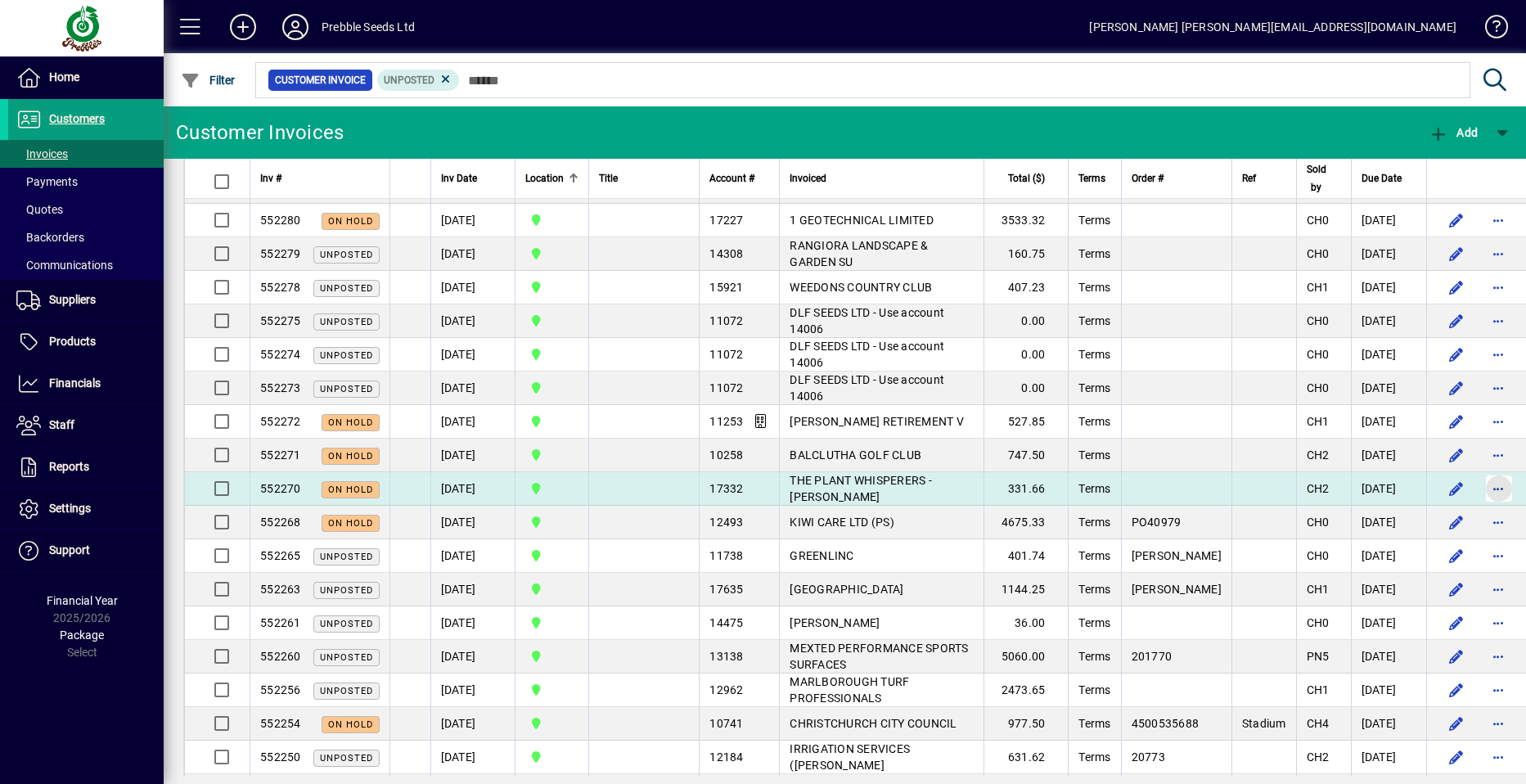
click at [1480, 508] on span "button" at bounding box center [1500, 488] width 39 height 39
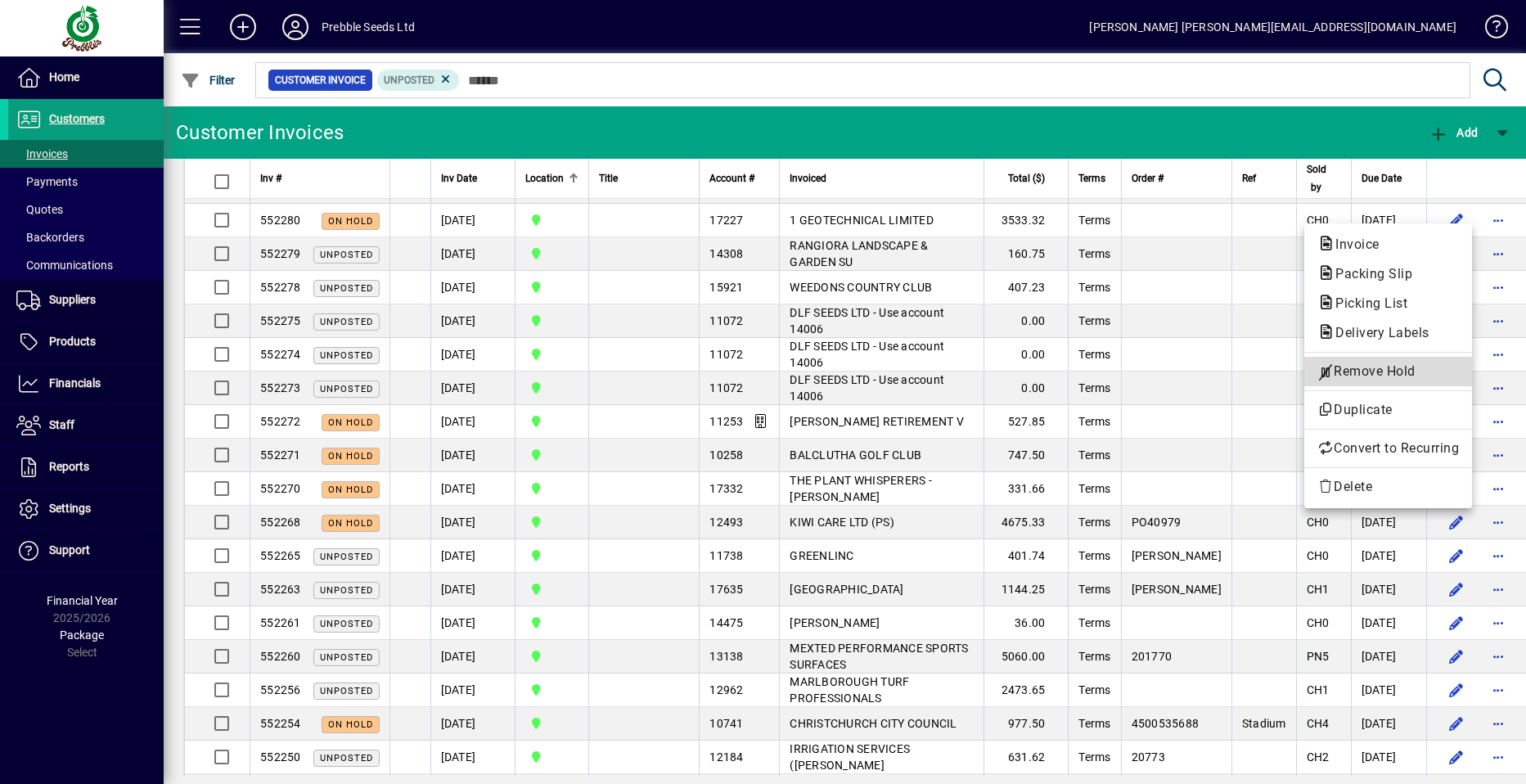
click at [1374, 369] on span "Remove Hold" at bounding box center [1388, 371] width 141 height 20
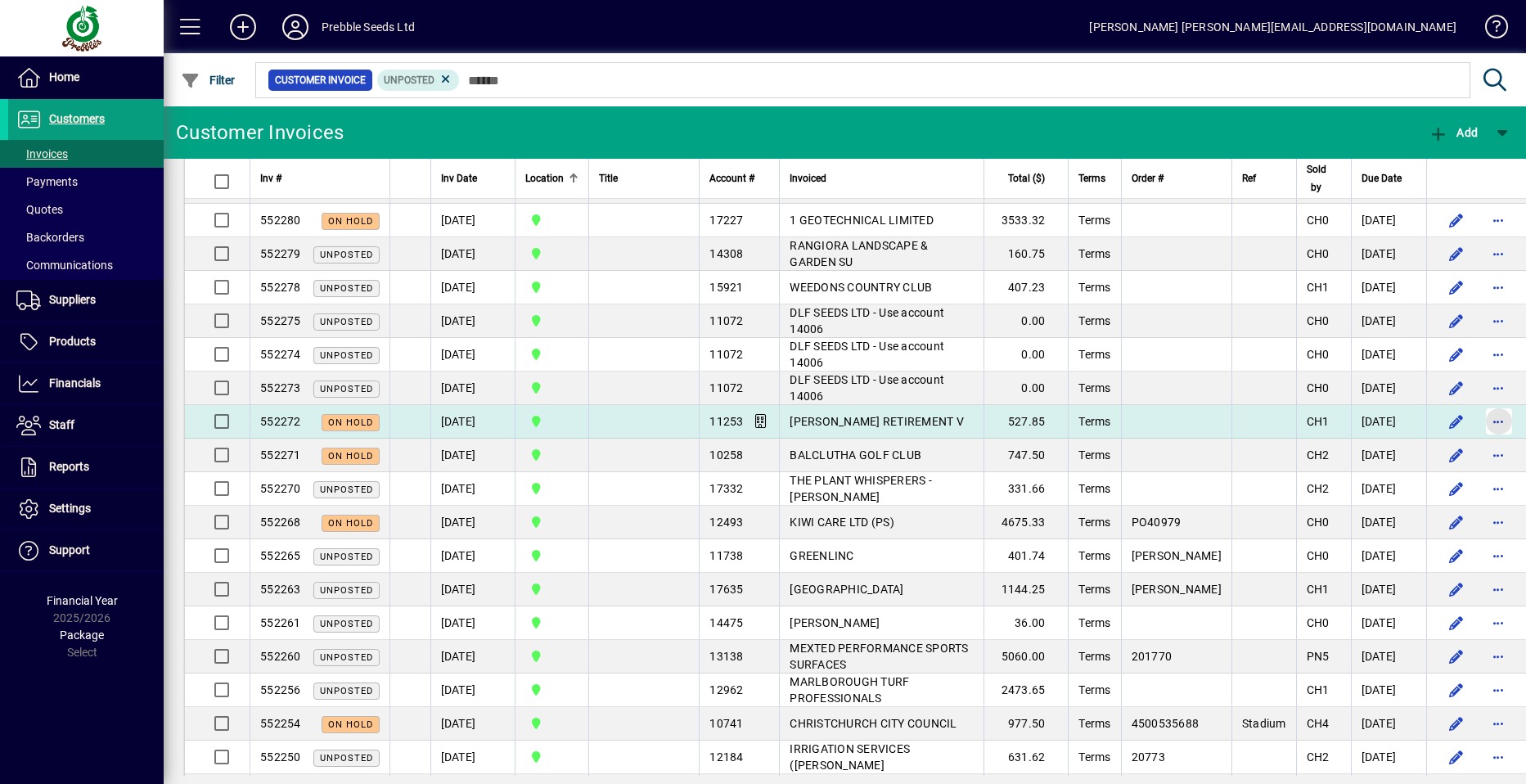
click at [1480, 441] on span "button" at bounding box center [1500, 421] width 39 height 39
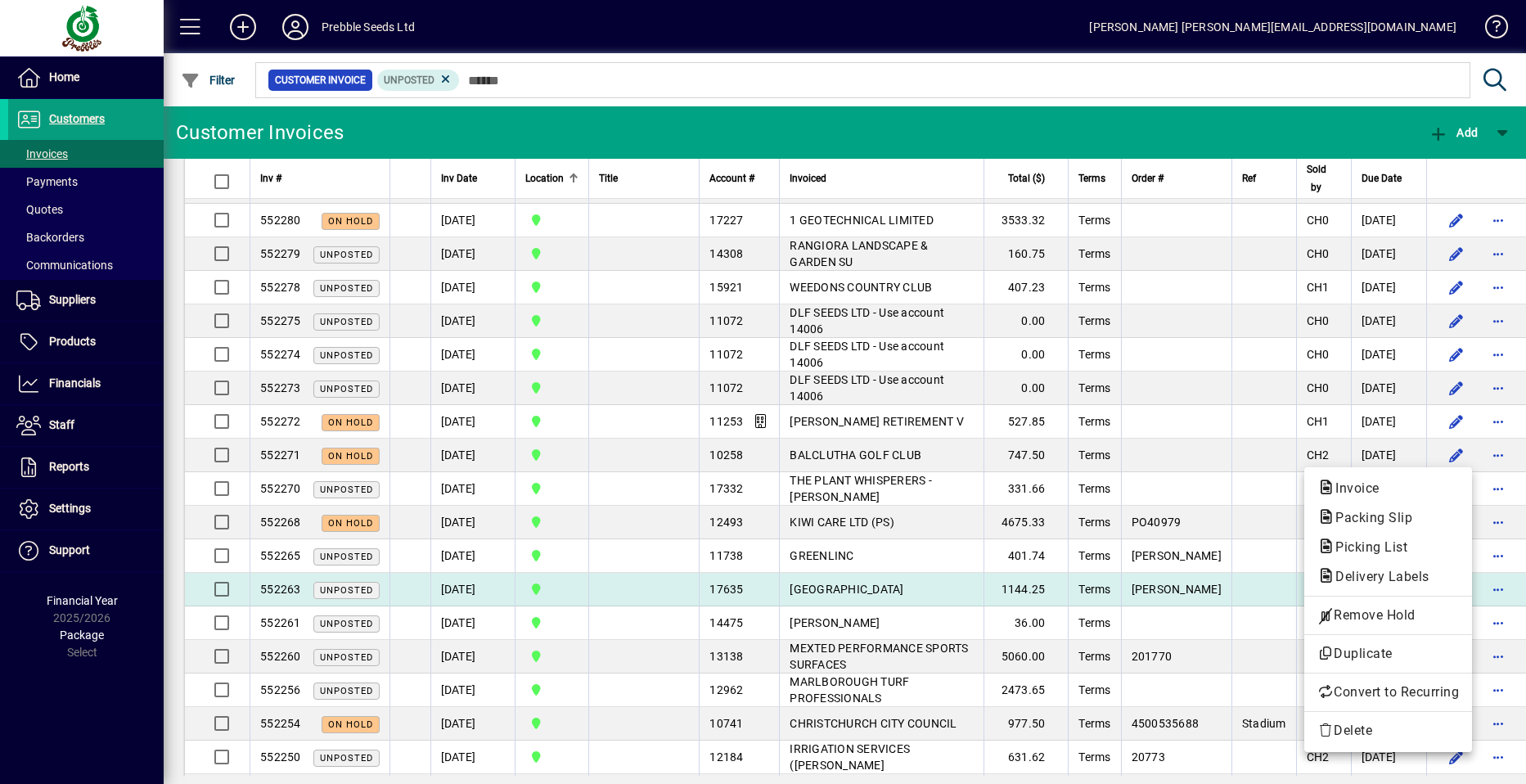
click at [1365, 617] on span "Remove Hold" at bounding box center [1388, 615] width 141 height 20
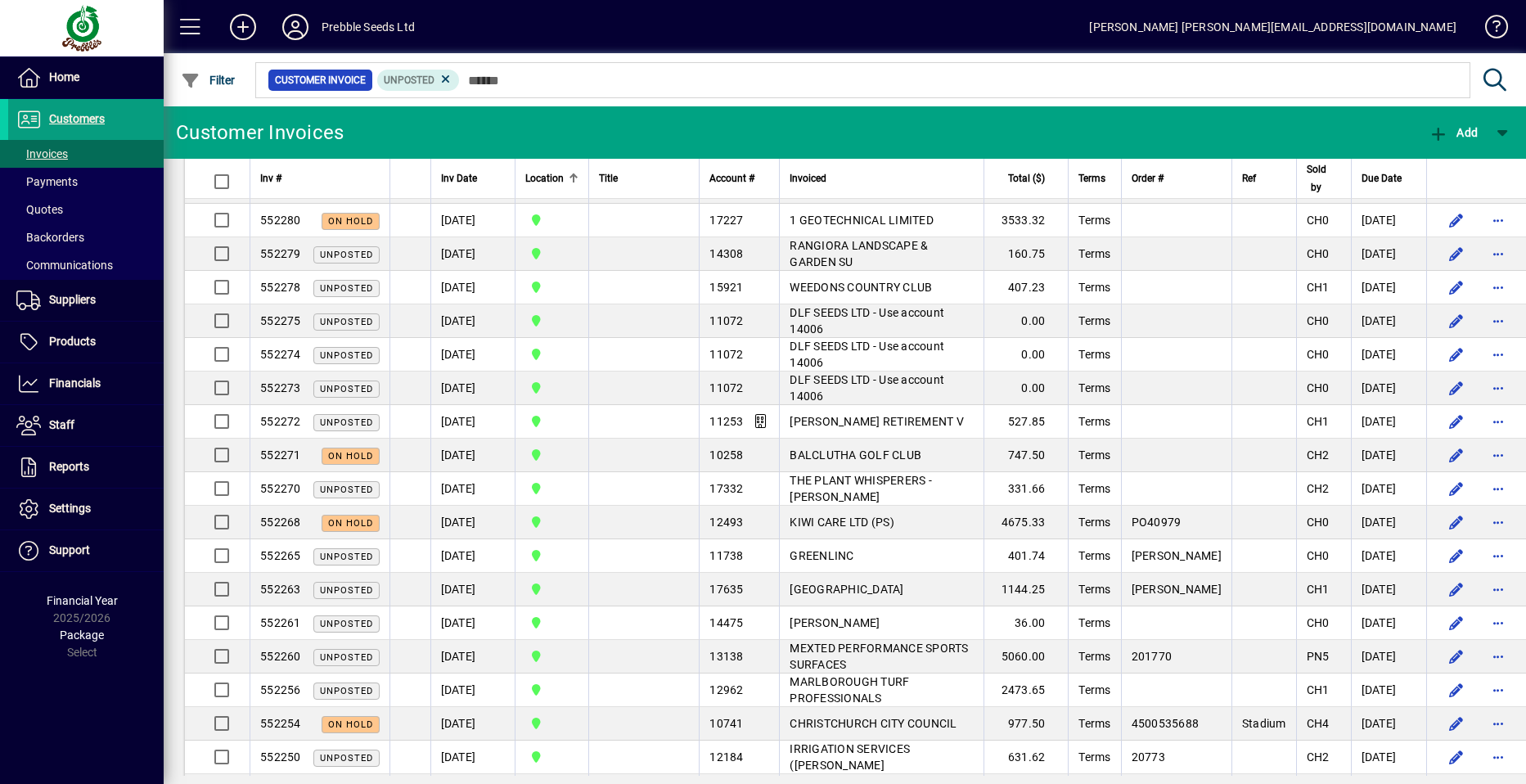
click at [1502, 700] on app-page-flat "Inv # Inv Date Location Title Account # Invoiced Total ($) Terms Order # Ref So…" at bounding box center [845, 467] width 1362 height 617
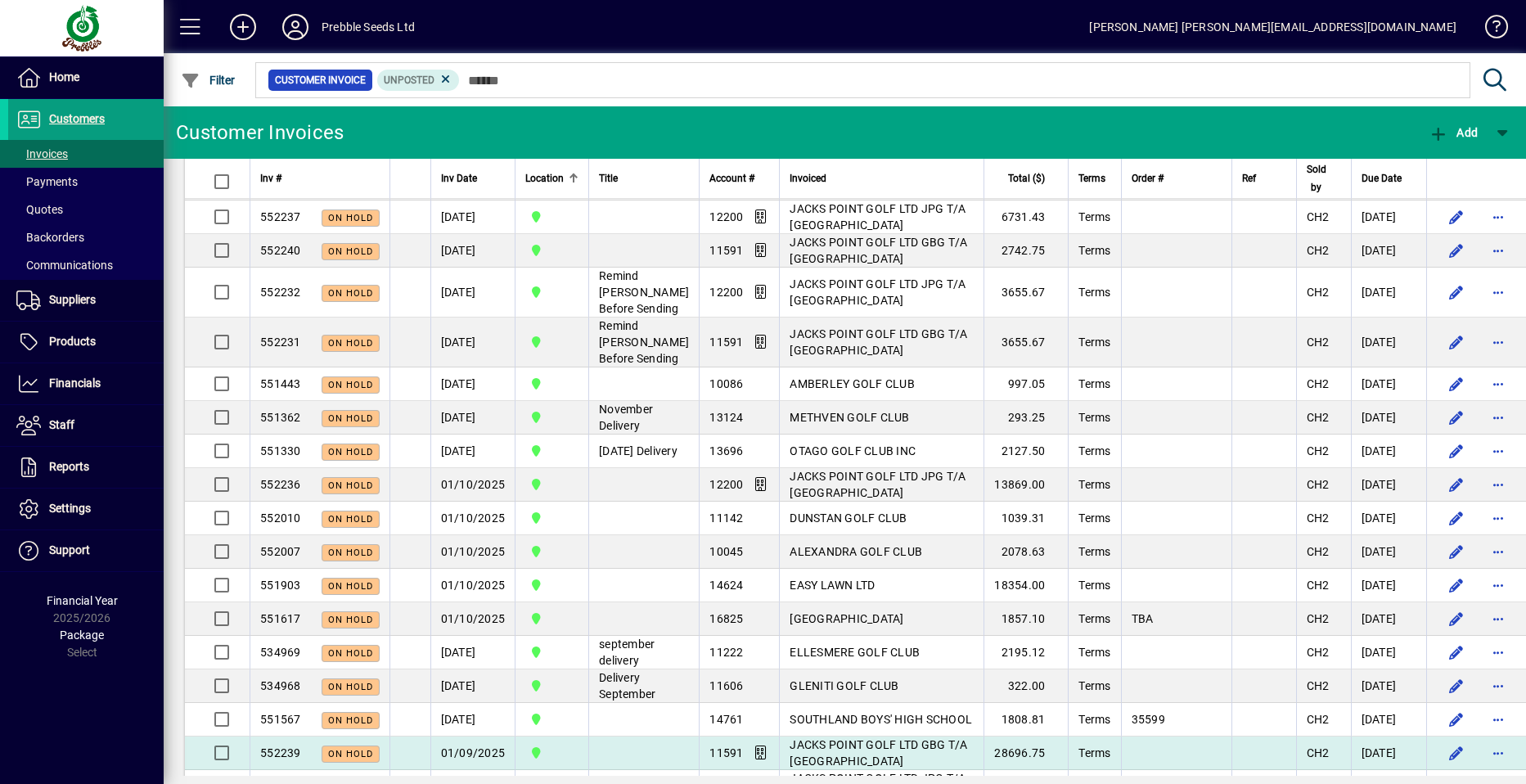
scroll to position [0, 0]
